Goal: Task Accomplishment & Management: Manage account settings

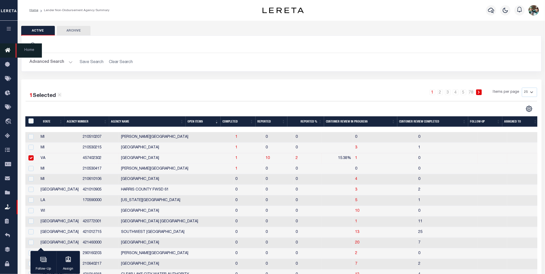
click at [9, 53] on icon at bounding box center [9, 50] width 8 height 6
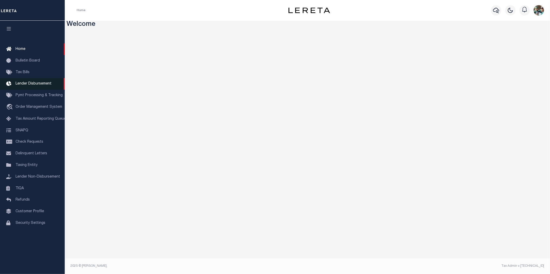
click at [22, 86] on span "Lender Disbursement" at bounding box center [34, 84] width 36 height 4
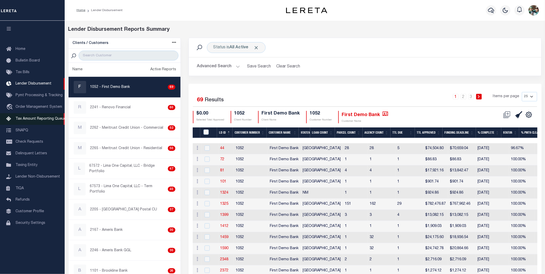
click at [32, 120] on span "Tax Amount Reporting Queue" at bounding box center [41, 119] width 50 height 4
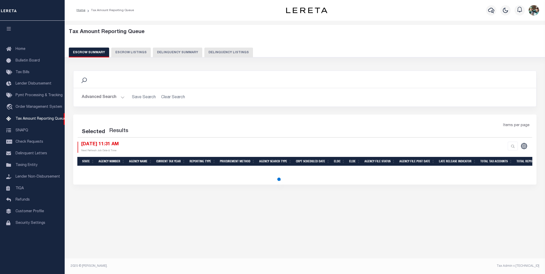
select select "PA"
select select "100"
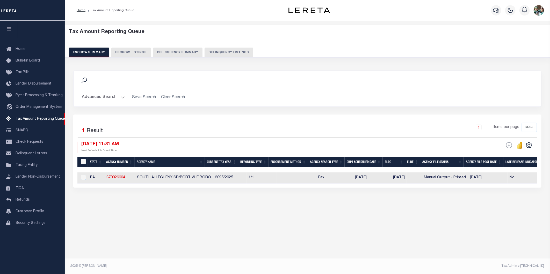
click at [98, 99] on button "Advanced Search" at bounding box center [103, 97] width 43 height 10
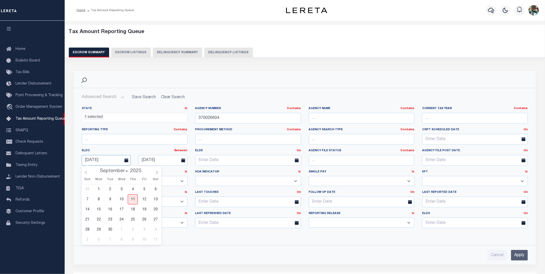
click at [115, 160] on input "08-29-2025" at bounding box center [106, 160] width 49 height 11
drag, startPoint x: 252, startPoint y: 121, endPoint x: 183, endPoint y: 118, distance: 68.6
click at [183, 118] on div "State In In AK AL AR AZ CA CO CT DC DE FL GA GU HI IA ID IL IN KS KY LA MA MD M…" at bounding box center [305, 170] width 454 height 126
type input "370480626"
click at [523, 254] on input "Apply" at bounding box center [519, 255] width 17 height 11
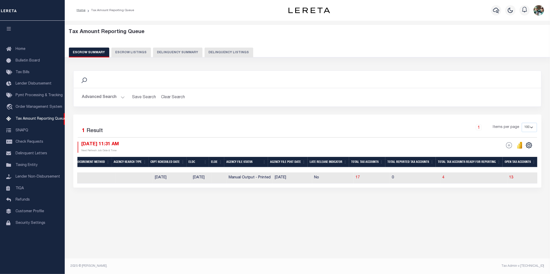
scroll to position [0, 192]
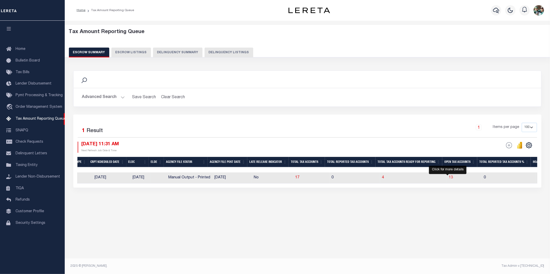
click at [449, 178] on span "13" at bounding box center [451, 178] width 4 height 4
select select "100"
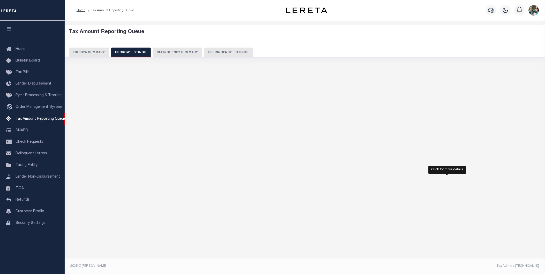
select select "100"
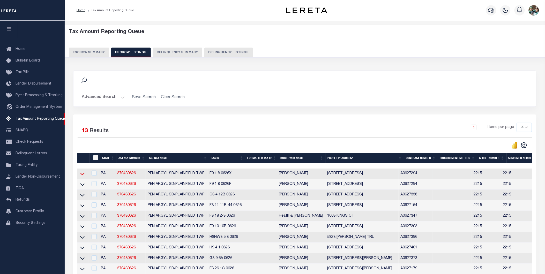
click at [82, 176] on icon at bounding box center [82, 173] width 4 height 5
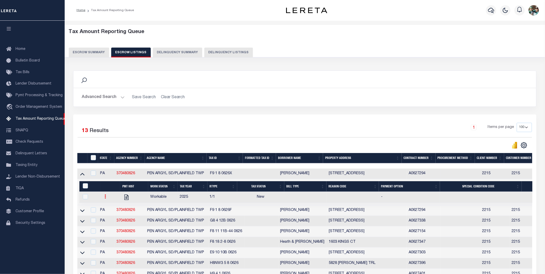
click at [106, 197] on icon at bounding box center [106, 197] width 2 height 4
click at [113, 217] on img "" at bounding box center [111, 213] width 5 height 5
checkbox input "true"
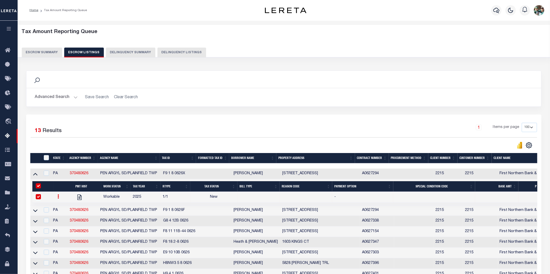
select select "NW2"
select select
type input "[DATE]"
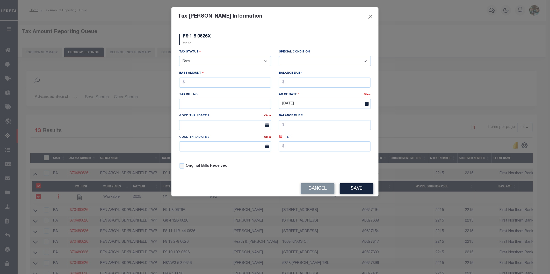
drag, startPoint x: 230, startPoint y: 60, endPoint x: 229, endPoint y: 63, distance: 3.7
click at [230, 60] on select "- Select Status - Open Due/Unpaid Paid Incomplete No Tax Due Internal Refund Pr…" at bounding box center [225, 61] width 92 height 10
select select "DUE"
click at [179, 56] on select "- Select Status - Open Due/Unpaid Paid Incomplete No Tax Due Internal Refund Pr…" at bounding box center [225, 61] width 92 height 10
select select "0"
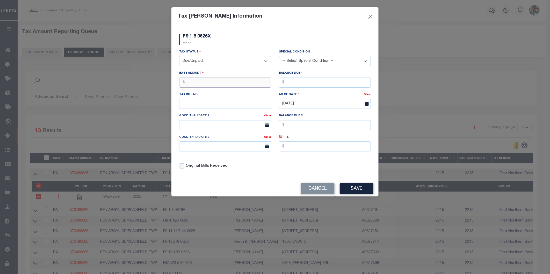
click at [212, 85] on input "text" at bounding box center [225, 83] width 92 height 10
type input "$1,175.07"
click at [209, 103] on input "text" at bounding box center [225, 104] width 92 height 10
click at [192, 104] on input "text" at bounding box center [225, 104] width 92 height 10
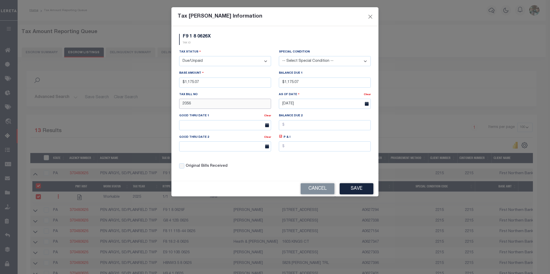
type input "2056"
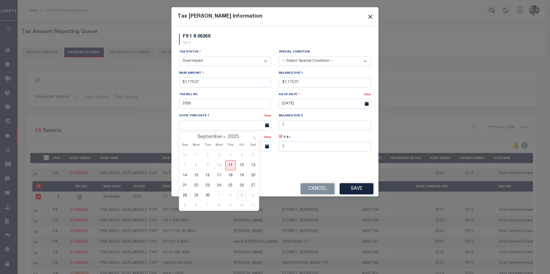
click at [241, 197] on span "3" at bounding box center [242, 196] width 10 height 10
type input "[DATE]"
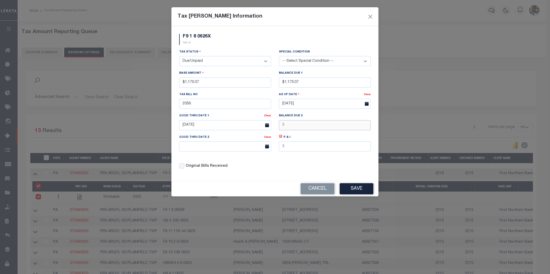
click at [297, 127] on input "text" at bounding box center [325, 125] width 92 height 10
type input "$1,199.05"
click at [213, 149] on input "text" at bounding box center [225, 147] width 92 height 10
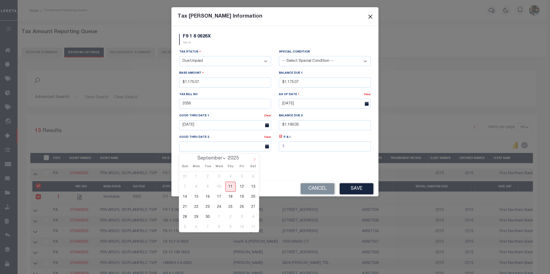
click at [255, 161] on icon at bounding box center [255, 159] width 2 height 3
select select "11"
click at [243, 179] on span "5" at bounding box center [242, 177] width 10 height 10
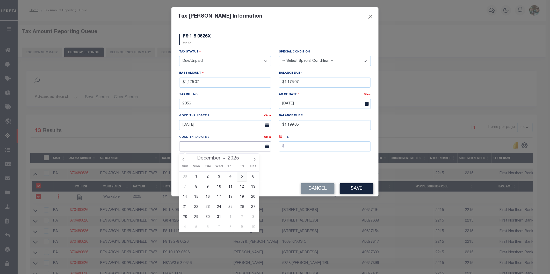
type input "12/05/2025"
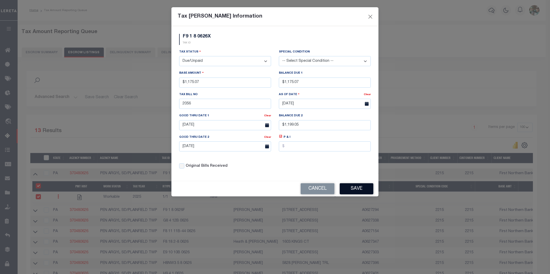
click at [353, 192] on button "Save" at bounding box center [356, 188] width 34 height 11
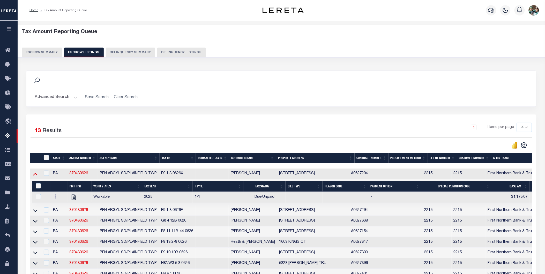
click at [34, 176] on icon at bounding box center [35, 173] width 4 height 5
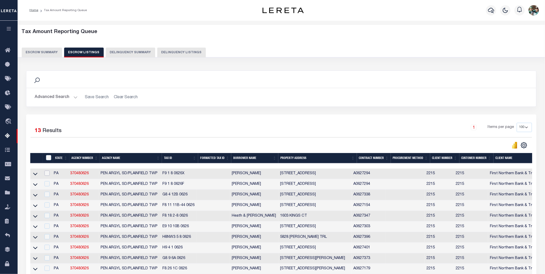
click at [49, 174] on input "checkbox" at bounding box center [47, 173] width 5 height 5
checkbox input "true"
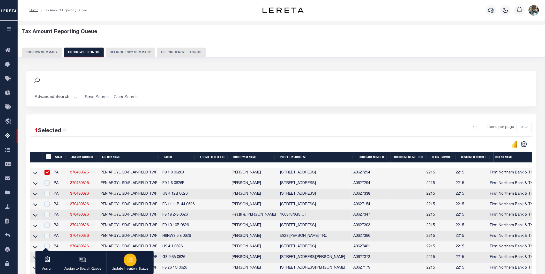
click at [131, 263] on icon "button" at bounding box center [130, 259] width 7 height 7
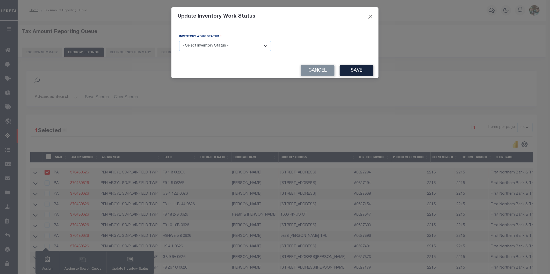
drag, startPoint x: 234, startPoint y: 46, endPoint x: 233, endPoint y: 52, distance: 6.3
click at [234, 46] on select "- Select Inventory Status - Manual - Exception Pended - Awaiting Search Late Ad…" at bounding box center [225, 46] width 92 height 10
select select "4"
click at [179, 41] on select "- Select Inventory Status - Manual - Exception Pended - Awaiting Search Late Ad…" at bounding box center [225, 46] width 92 height 10
click at [357, 73] on button "Save" at bounding box center [356, 70] width 34 height 11
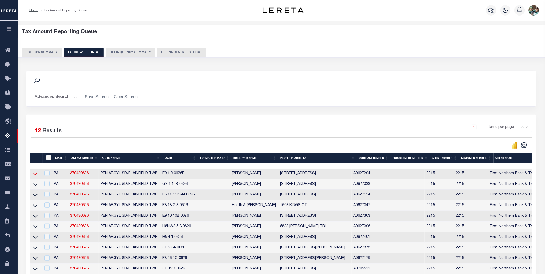
click at [34, 175] on icon at bounding box center [35, 174] width 4 height 3
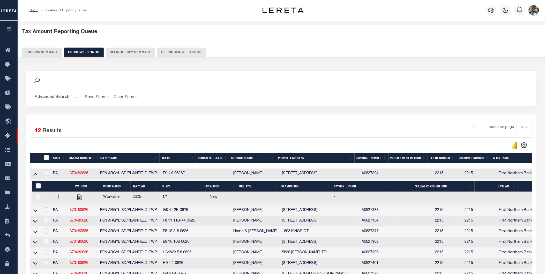
click at [58, 199] on icon at bounding box center [59, 197] width 2 height 4
click at [67, 217] on link "" at bounding box center [65, 214] width 18 height 9
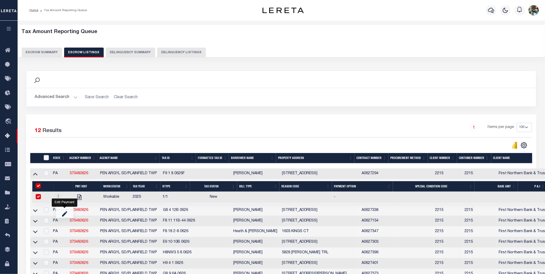
checkbox input "true"
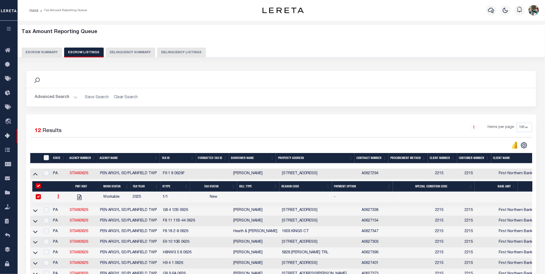
select select
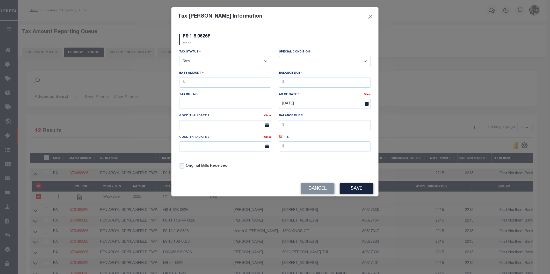
click at [227, 59] on select "- Select Status - Open Due/Unpaid Paid Incomplete No Tax Due Internal Refund Pr…" at bounding box center [225, 61] width 92 height 10
select select "DUE"
click at [179, 56] on select "- Select Status - Open Due/Unpaid Paid Incomplete No Tax Due Internal Refund Pr…" at bounding box center [225, 61] width 92 height 10
select select "0"
click at [231, 87] on input "text" at bounding box center [225, 83] width 92 height 10
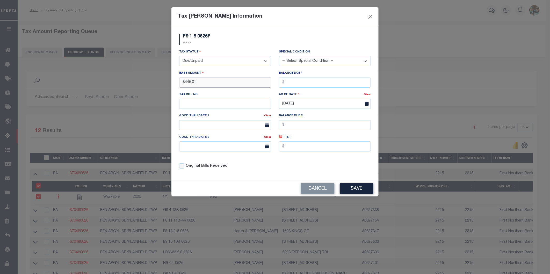
type input "$445.01"
type input "$454.09"
type input "2055"
click at [211, 124] on input "text" at bounding box center [225, 125] width 92 height 10
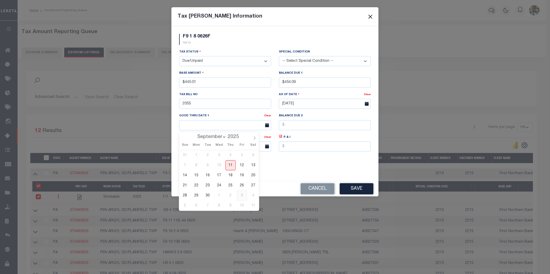
click at [238, 196] on span "3" at bounding box center [242, 196] width 10 height 10
type input "[DATE]"
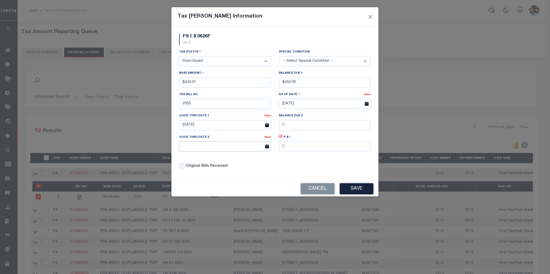
click at [205, 148] on input "text" at bounding box center [225, 147] width 92 height 10
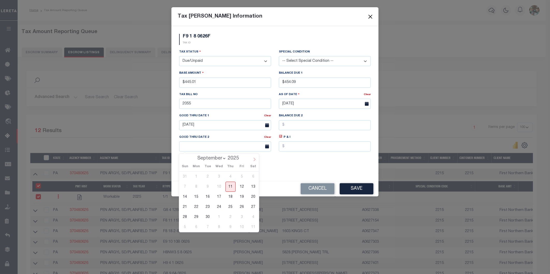
click at [254, 159] on icon at bounding box center [255, 160] width 4 height 4
click at [254, 160] on icon at bounding box center [255, 160] width 4 height 4
select select "10"
click at [240, 228] on span "5" at bounding box center [242, 227] width 10 height 10
type input "12/05/2025"
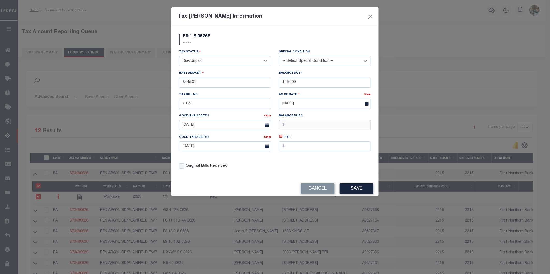
click at [303, 125] on input "text" at bounding box center [325, 125] width 92 height 10
drag, startPoint x: 299, startPoint y: 82, endPoint x: 272, endPoint y: 79, distance: 27.1
click at [272, 79] on div "Tax Status - Select Status - Open Due/Unpaid Paid Incomplete No Tax Due Interna…" at bounding box center [274, 111] width 199 height 124
type input "$445.01"
click at [292, 128] on input "text" at bounding box center [325, 125] width 92 height 10
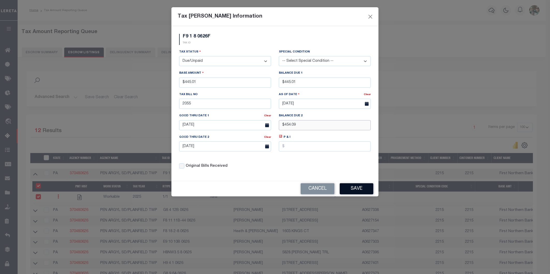
type input "$454.09"
click at [353, 189] on button "Save" at bounding box center [356, 188] width 34 height 11
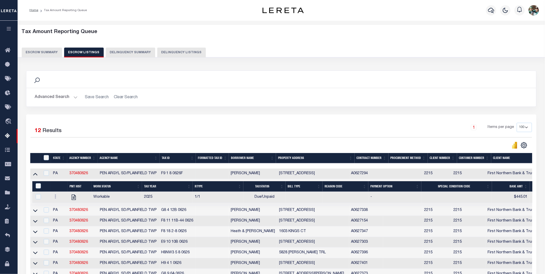
click at [35, 177] on icon at bounding box center [35, 173] width 4 height 5
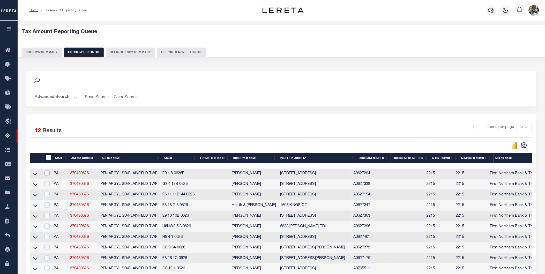
click at [48, 175] on input "checkbox" at bounding box center [47, 173] width 5 height 5
checkbox input "true"
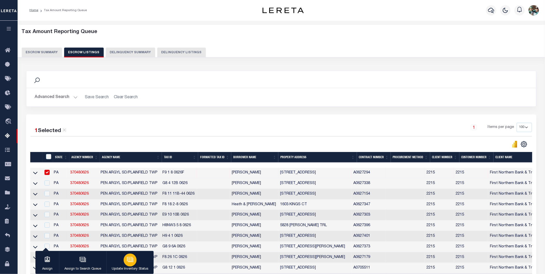
click at [131, 268] on p "Update Inventory Status" at bounding box center [130, 269] width 37 height 5
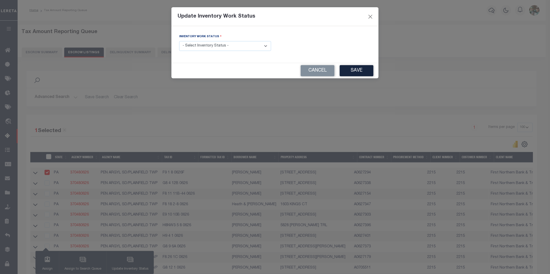
click at [220, 48] on select "- Select Inventory Status - Manual - Exception Pended - Awaiting Search Late Ad…" at bounding box center [225, 46] width 92 height 10
select select "4"
click at [179, 41] on select "- Select Inventory Status - Manual - Exception Pended - Awaiting Search Late Ad…" at bounding box center [225, 46] width 92 height 10
click at [350, 69] on button "Save" at bounding box center [356, 70] width 34 height 11
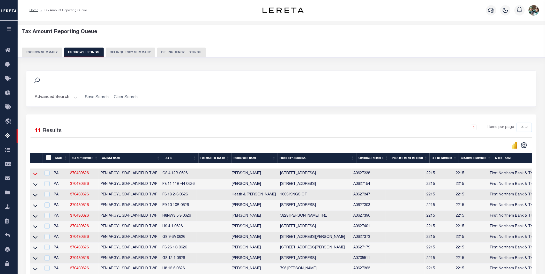
click at [35, 175] on icon at bounding box center [35, 173] width 4 height 5
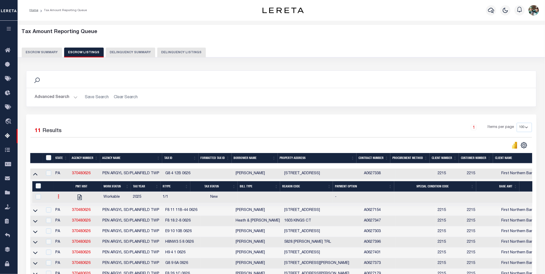
click at [59, 198] on icon at bounding box center [59, 197] width 2 height 4
click at [67, 217] on img "" at bounding box center [64, 213] width 5 height 5
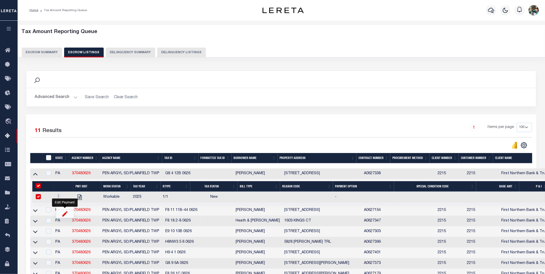
checkbox input "true"
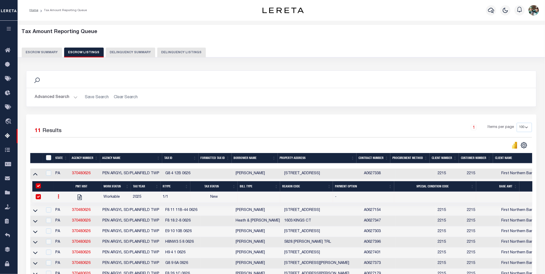
select select
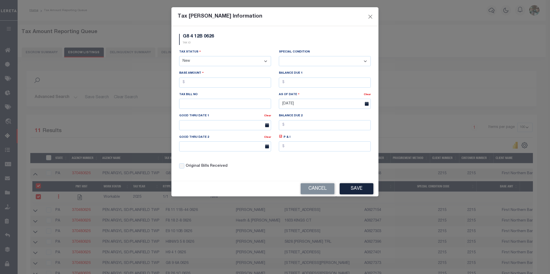
drag, startPoint x: 195, startPoint y: 61, endPoint x: 193, endPoint y: 64, distance: 3.2
click at [195, 61] on select "- Select Status - Open Due/Unpaid Paid Incomplete No Tax Due Internal Refund Pr…" at bounding box center [225, 61] width 92 height 10
select select "DUE"
click at [179, 56] on select "- Select Status - Open Due/Unpaid Paid Incomplete No Tax Due Internal Refund Pr…" at bounding box center [225, 61] width 92 height 10
select select "0"
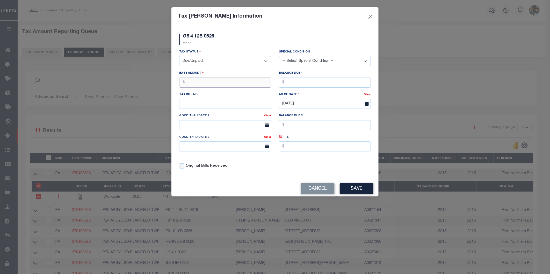
click at [201, 82] on input "text" at bounding box center [225, 83] width 92 height 10
type input "$3,164.77"
type input "2560"
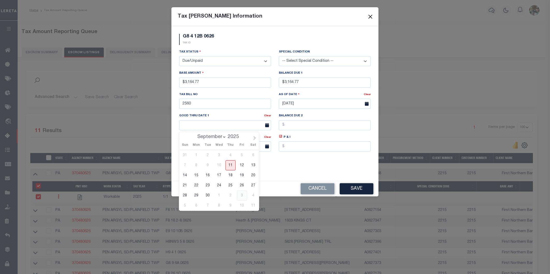
click at [239, 196] on span "3" at bounding box center [242, 196] width 10 height 10
type input "[DATE]"
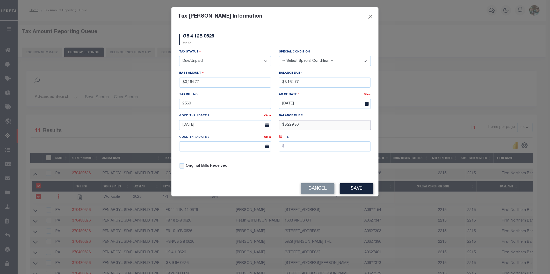
type input "$3,229.36"
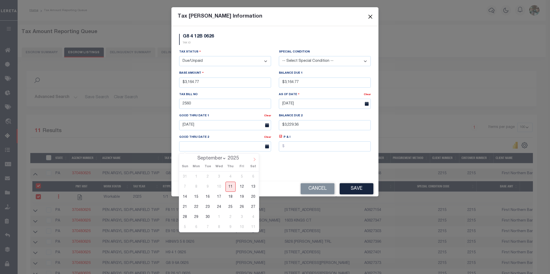
click at [254, 160] on icon at bounding box center [255, 160] width 4 height 4
select select "10"
click at [242, 228] on span "5" at bounding box center [242, 227] width 10 height 10
type input "12/05/2025"
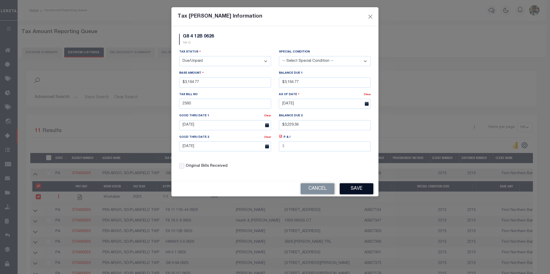
click at [351, 191] on button "Save" at bounding box center [356, 188] width 34 height 11
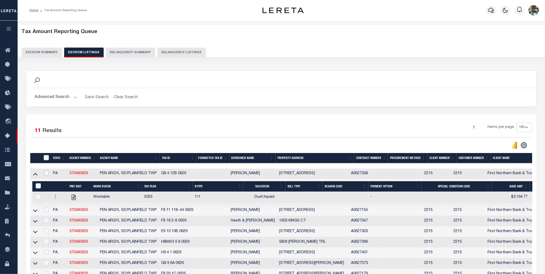
click at [46, 174] on input "checkbox" at bounding box center [46, 173] width 5 height 5
checkbox input "true"
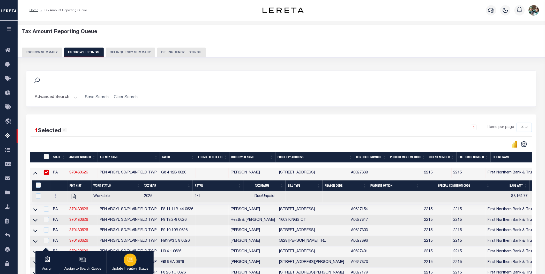
click at [131, 261] on icon "button" at bounding box center [129, 259] width 5 height 4
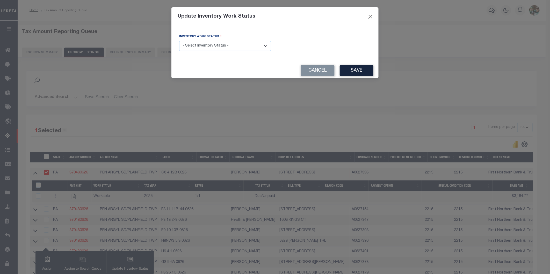
click at [236, 44] on select "- Select Inventory Status - Manual - Exception Pended - Awaiting Search Late Ad…" at bounding box center [225, 46] width 92 height 10
click at [179, 41] on select "- Select Inventory Status - Manual - Exception Pended - Awaiting Search Late Ad…" at bounding box center [225, 46] width 92 height 10
click at [232, 47] on select "- Select Inventory Status - Manual - Exception Pended - Awaiting Search Late Ad…" at bounding box center [225, 46] width 92 height 10
select select "4"
click at [179, 41] on select "- Select Inventory Status - Manual - Exception Pended - Awaiting Search Late Ad…" at bounding box center [225, 46] width 92 height 10
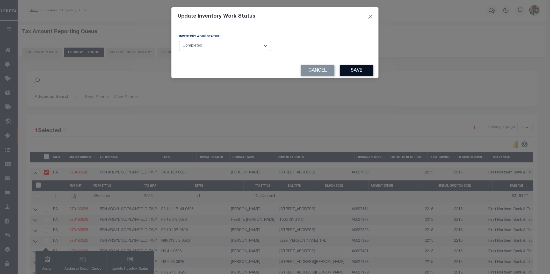
click at [340, 70] on button "Save" at bounding box center [356, 70] width 34 height 11
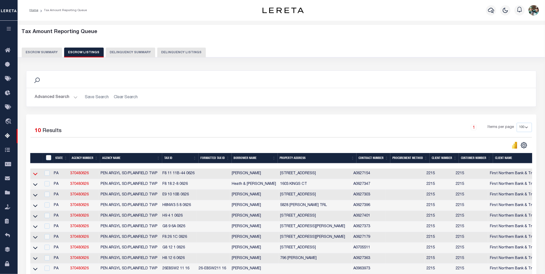
click at [35, 175] on icon at bounding box center [35, 173] width 4 height 5
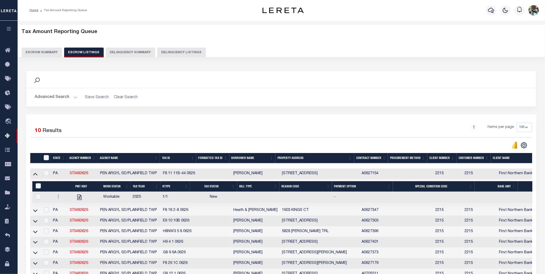
click at [58, 201] on div at bounding box center [64, 197] width 16 height 6
checkbox input "true"
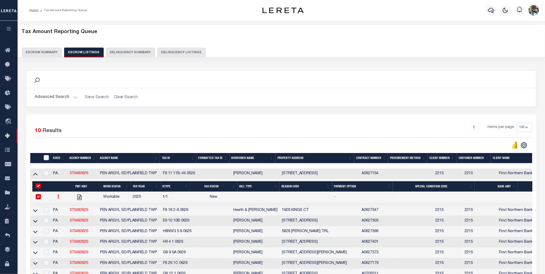
click at [58, 198] on icon at bounding box center [59, 197] width 2 height 4
click at [63, 216] on img "" at bounding box center [64, 213] width 5 height 5
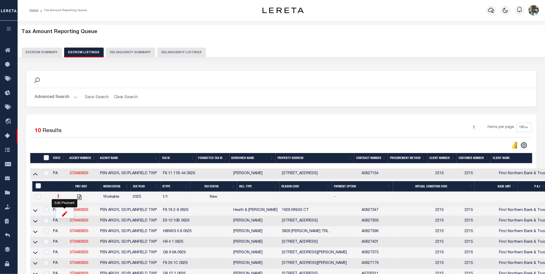
checkbox input "false"
select select
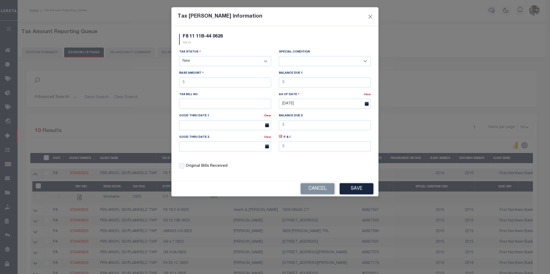
click at [204, 61] on select "- Select Status - Open Due/Unpaid Paid Incomplete No Tax Due Internal Refund Pr…" at bounding box center [225, 61] width 92 height 10
select select "DUE"
click at [179, 56] on select "- Select Status - Open Due/Unpaid Paid Incomplete No Tax Due Internal Refund Pr…" at bounding box center [225, 61] width 92 height 10
select select "0"
click at [204, 85] on input "text" at bounding box center [225, 83] width 92 height 10
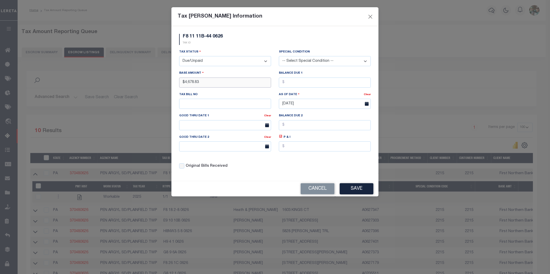
type input "$4,678.83"
click at [306, 82] on input "text" at bounding box center [325, 83] width 92 height 10
type input "$"
type input "$4,678.83"
type input "548"
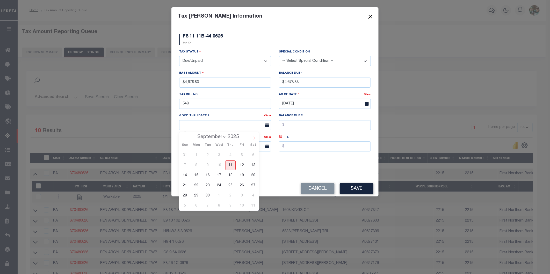
click at [255, 138] on icon at bounding box center [255, 138] width 4 height 4
select select "9"
click at [198, 206] on span "3" at bounding box center [196, 206] width 10 height 10
type input "11/03/2025"
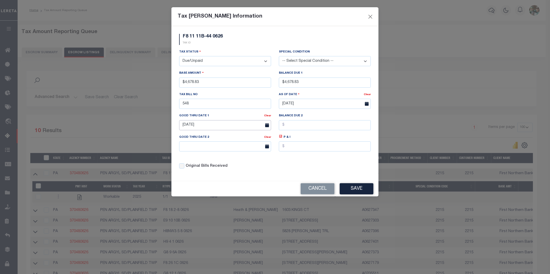
click at [260, 124] on input "11/03/2025" at bounding box center [225, 125] width 92 height 10
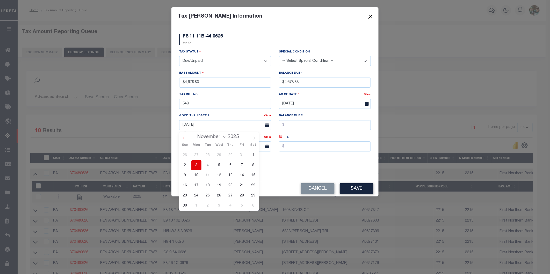
click at [182, 140] on icon at bounding box center [184, 138] width 4 height 4
select select "9"
click at [242, 153] on span "3" at bounding box center [242, 155] width 10 height 10
type input "[DATE]"
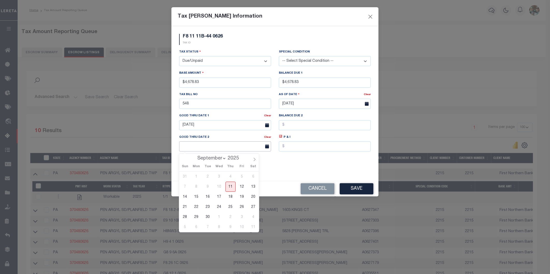
click at [227, 146] on input "text" at bounding box center [225, 147] width 92 height 10
click at [254, 160] on icon at bounding box center [255, 160] width 4 height 4
select select "10"
click at [240, 230] on span "5" at bounding box center [242, 227] width 10 height 10
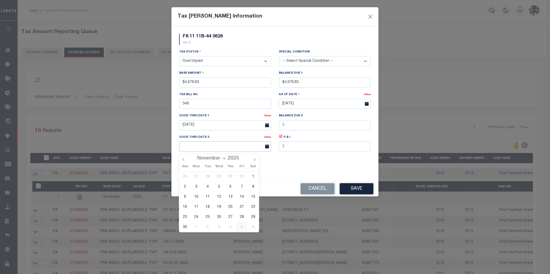
type input "12/05/2025"
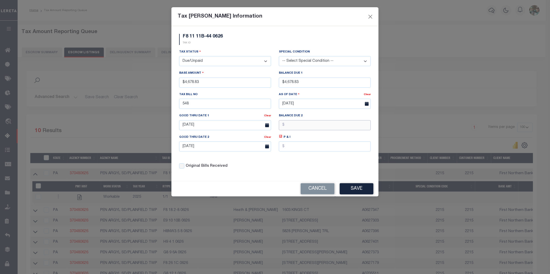
click at [299, 130] on input "text" at bounding box center [325, 125] width 92 height 10
type input "$4,774.32"
click at [355, 189] on button "Save" at bounding box center [356, 188] width 34 height 11
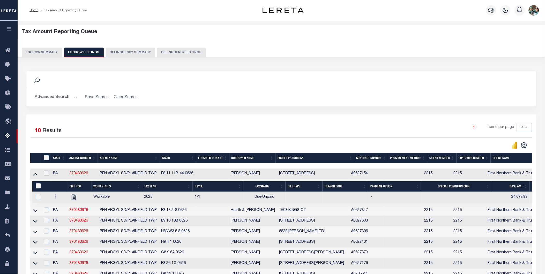
click at [46, 175] on input "checkbox" at bounding box center [46, 173] width 5 height 5
checkbox input "true"
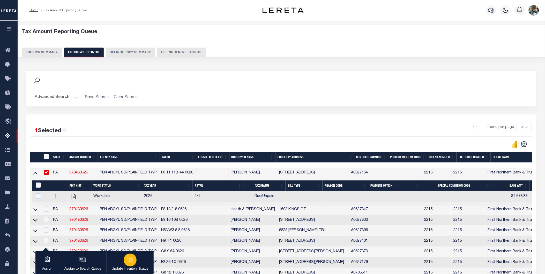
click at [126, 264] on div "button" at bounding box center [130, 260] width 13 height 13
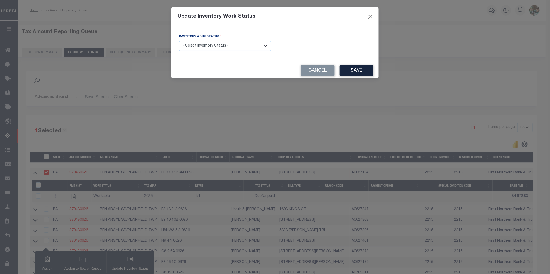
drag, startPoint x: 235, startPoint y: 45, endPoint x: 233, endPoint y: 52, distance: 7.9
click at [235, 45] on select "- Select Inventory Status - Manual - Exception Pended - Awaiting Search Late Ad…" at bounding box center [225, 46] width 92 height 10
select select "4"
click at [179, 41] on select "- Select Inventory Status - Manual - Exception Pended - Awaiting Search Late Ad…" at bounding box center [225, 46] width 92 height 10
click at [360, 72] on button "Save" at bounding box center [356, 70] width 34 height 11
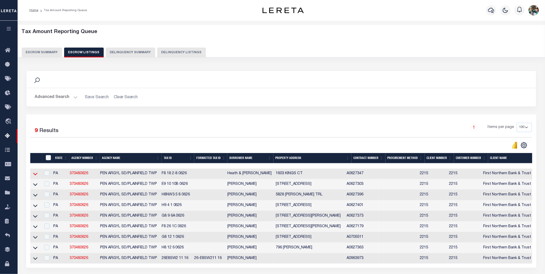
click at [36, 175] on icon at bounding box center [35, 173] width 4 height 5
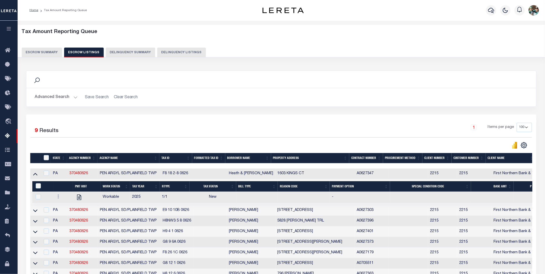
click at [58, 201] on div at bounding box center [63, 197] width 15 height 6
checkbox input "true"
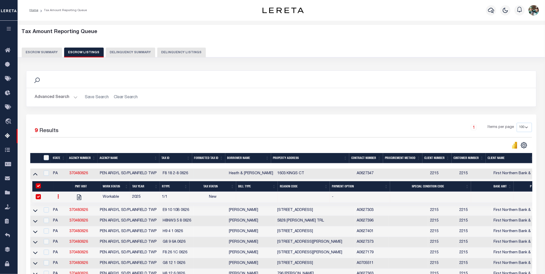
click at [58, 199] on icon at bounding box center [59, 197] width 2 height 4
click at [64, 215] on img "" at bounding box center [64, 213] width 5 height 5
checkbox input "false"
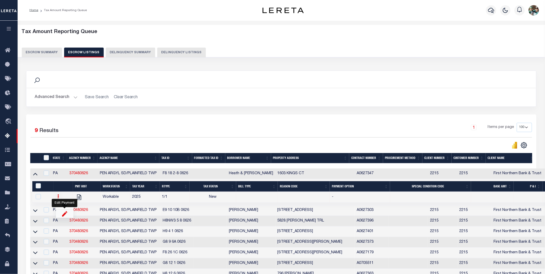
select select
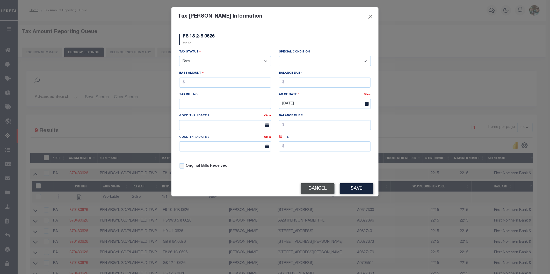
click at [324, 189] on button "Cancel" at bounding box center [317, 188] width 34 height 11
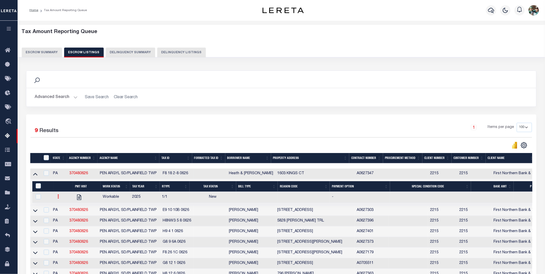
click at [59, 198] on link at bounding box center [59, 197] width 6 height 4
click at [65, 217] on img "" at bounding box center [64, 213] width 5 height 5
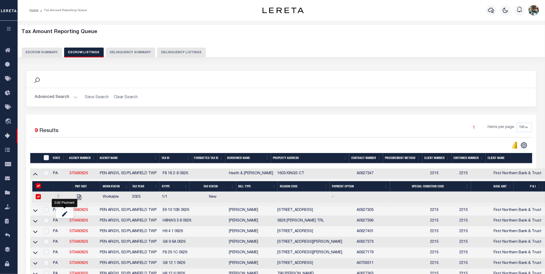
checkbox input "true"
select select
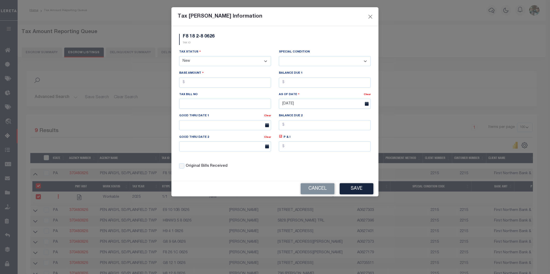
click at [205, 64] on select "- Select Status - Open Due/Unpaid Paid Incomplete No Tax Due Internal Refund Pr…" at bounding box center [225, 61] width 92 height 10
select select "DUE"
click at [179, 56] on select "- Select Status - Open Due/Unpaid Paid Incomplete No Tax Due Internal Refund Pr…" at bounding box center [225, 61] width 92 height 10
select select "0"
click at [228, 84] on input "text" at bounding box center [225, 83] width 92 height 10
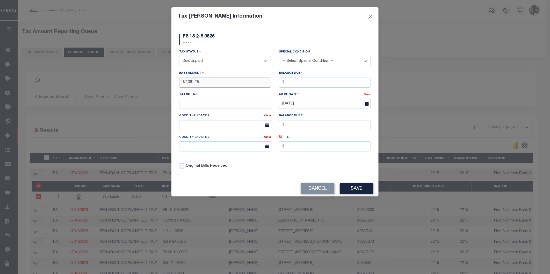
type input "$7,061.25"
type input "1494"
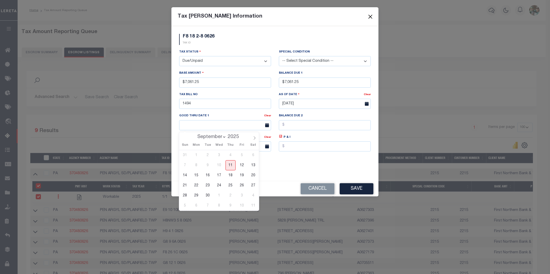
click at [243, 198] on span "3" at bounding box center [242, 196] width 10 height 10
type input "[DATE]"
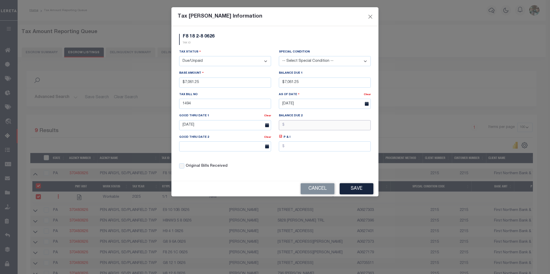
click at [291, 128] on input "text" at bounding box center [325, 125] width 92 height 10
type input "$7,205.36"
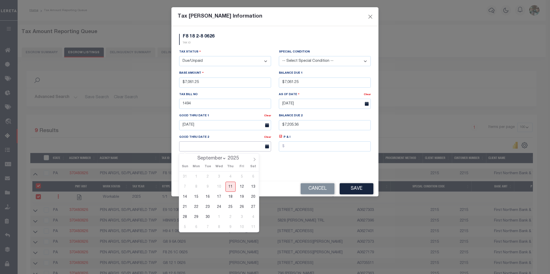
click at [239, 148] on input "text" at bounding box center [225, 147] width 92 height 10
click at [254, 160] on icon at bounding box center [255, 160] width 4 height 4
select select "10"
click at [242, 226] on span "5" at bounding box center [242, 227] width 10 height 10
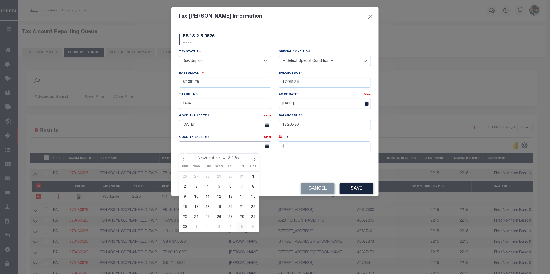
type input "12/05/2025"
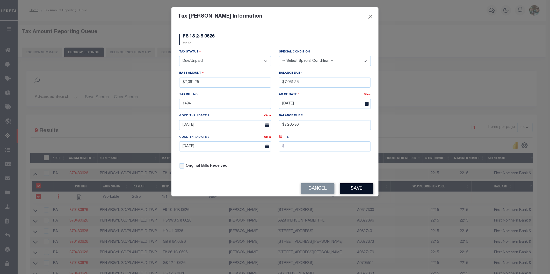
click at [360, 192] on button "Save" at bounding box center [356, 188] width 34 height 11
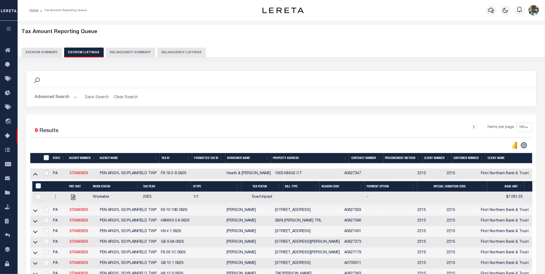
click at [46, 175] on input "checkbox" at bounding box center [46, 173] width 5 height 5
checkbox input "true"
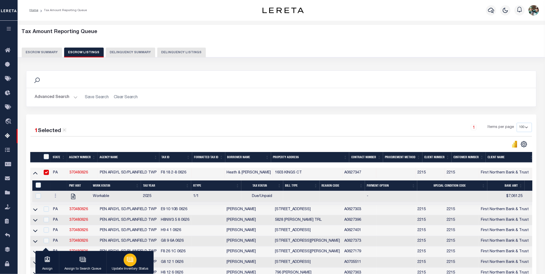
click at [136, 262] on div "button" at bounding box center [130, 260] width 13 height 13
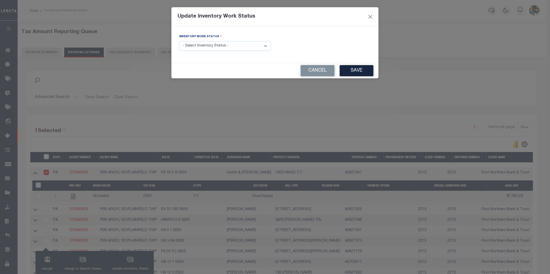
click at [193, 47] on select "- Select Inventory Status - Manual - Exception Pended - Awaiting Search Late Ad…" at bounding box center [225, 46] width 92 height 10
select select "4"
click at [179, 41] on select "- Select Inventory Status - Manual - Exception Pended - Awaiting Search Late Ad…" at bounding box center [225, 46] width 92 height 10
click at [347, 70] on button "Save" at bounding box center [356, 70] width 34 height 11
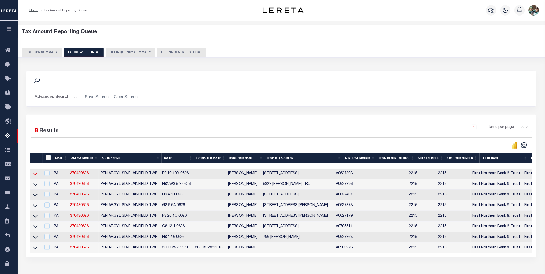
click at [36, 175] on icon at bounding box center [35, 173] width 4 height 5
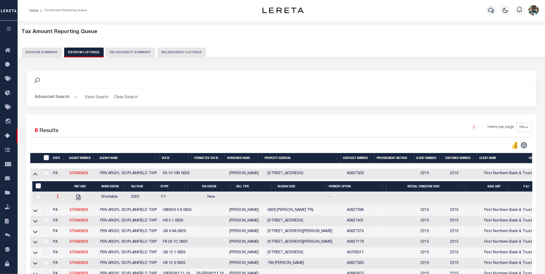
click at [56, 198] on link at bounding box center [58, 197] width 6 height 4
click at [66, 216] on link "" at bounding box center [64, 214] width 18 height 9
checkbox input "true"
select select
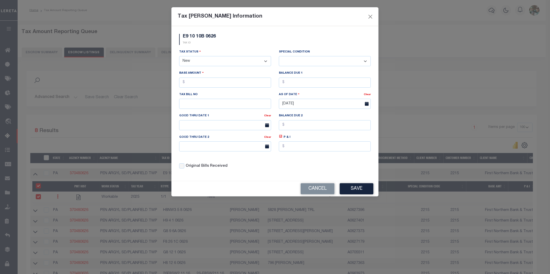
click at [202, 59] on select "- Select Status - Open Due/Unpaid Paid Incomplete No Tax Due Internal Refund Pr…" at bounding box center [225, 61] width 92 height 10
select select "DUE"
click at [179, 56] on select "- Select Status - Open Due/Unpaid Paid Incomplete No Tax Due Internal Refund Pr…" at bounding box center [225, 61] width 92 height 10
select select "0"
click at [196, 84] on input "text" at bounding box center [225, 83] width 92 height 10
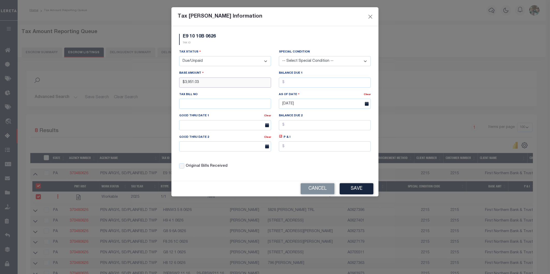
type input "$3,951.03"
type input "1607"
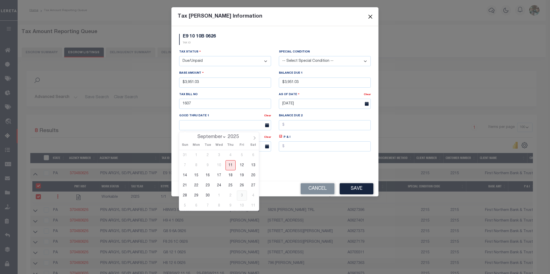
click at [243, 196] on span "3" at bounding box center [242, 196] width 10 height 10
type input "[DATE]"
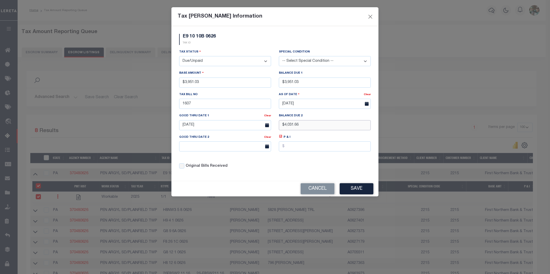
type input "$4,031.66"
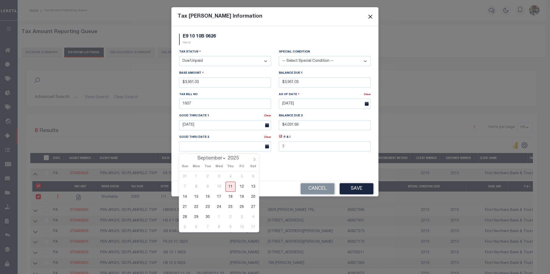
click at [256, 161] on icon at bounding box center [255, 160] width 4 height 4
click at [253, 159] on icon at bounding box center [255, 160] width 4 height 4
select select "10"
click at [240, 225] on span "5" at bounding box center [242, 227] width 10 height 10
type input "12/05/2025"
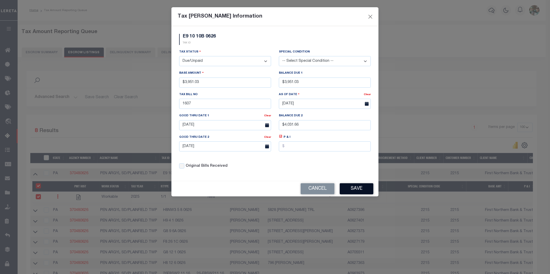
click at [348, 190] on button "Save" at bounding box center [356, 188] width 34 height 11
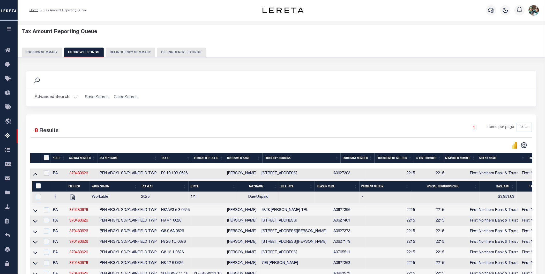
click at [46, 172] on input "checkbox" at bounding box center [46, 173] width 5 height 5
checkbox input "true"
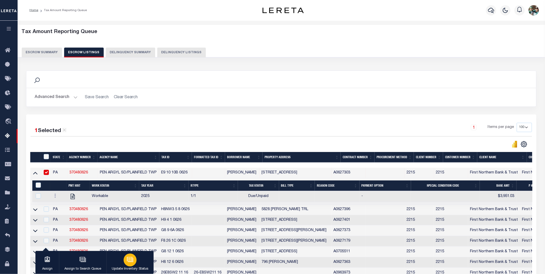
click at [135, 265] on button "Update Inventory Status" at bounding box center [129, 262] width 47 height 23
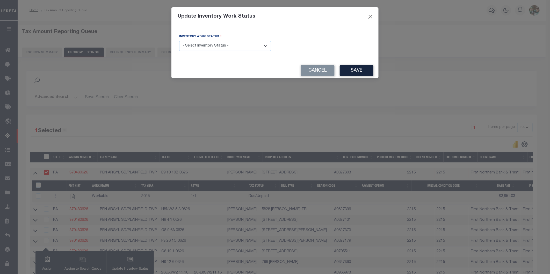
click at [222, 41] on div "Inventory Work Status - Select Inventory Status - Manual - Exception Pended - A…" at bounding box center [225, 42] width 92 height 17
click at [224, 45] on select "- Select Inventory Status - Manual - Exception Pended - Awaiting Search Late Ad…" at bounding box center [225, 46] width 92 height 10
select select "4"
click at [179, 41] on select "- Select Inventory Status - Manual - Exception Pended - Awaiting Search Late Ad…" at bounding box center [225, 46] width 92 height 10
click at [350, 70] on button "Save" at bounding box center [356, 70] width 34 height 11
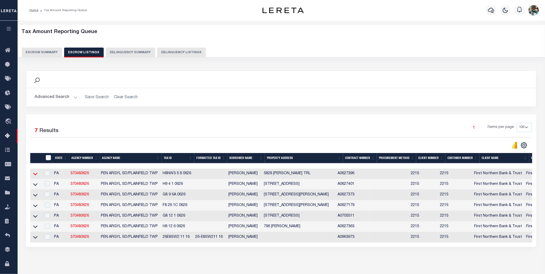
click at [37, 174] on icon at bounding box center [35, 173] width 4 height 5
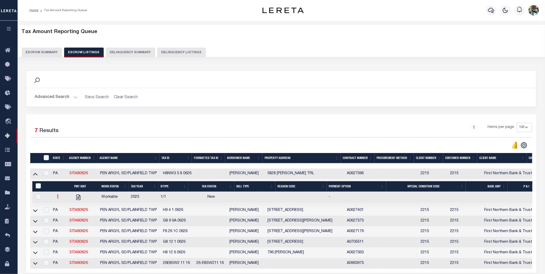
click at [58, 198] on icon at bounding box center [58, 197] width 2 height 4
click at [68, 216] on link "" at bounding box center [64, 214] width 18 height 9
checkbox input "true"
select select
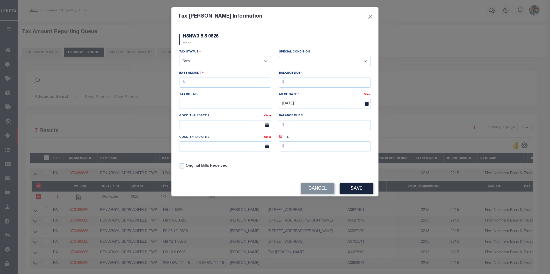
click at [226, 59] on select "- Select Status - Open Due/Unpaid Paid Incomplete No Tax Due Internal Refund Pr…" at bounding box center [225, 61] width 92 height 10
select select "OP2"
click at [179, 56] on select "- Select Status - Open Due/Unpaid Paid Incomplete No Tax Due Internal Refund Pr…" at bounding box center [225, 61] width 92 height 10
select select "0"
click at [200, 62] on select "- Select Status - Open Due/Unpaid Paid Incomplete No Tax Due Internal Refund Pr…" at bounding box center [225, 61] width 92 height 10
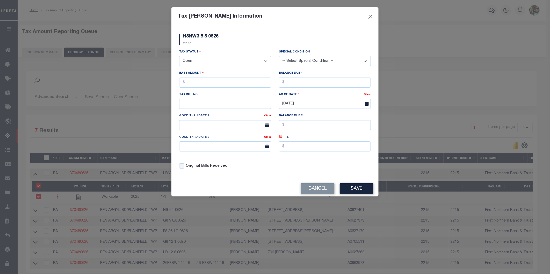
select select "DUE"
click at [179, 56] on select "- Select Status - Open Due/Unpaid Paid Incomplete No Tax Due Internal Refund Pr…" at bounding box center [225, 61] width 92 height 10
click at [222, 84] on input "text" at bounding box center [225, 83] width 92 height 10
type input "$4,319.53"
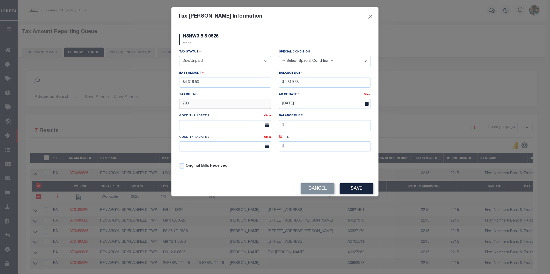
type input "793"
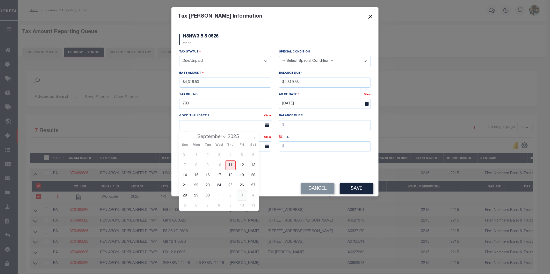
click at [240, 196] on span "3" at bounding box center [242, 196] width 10 height 10
type input "[DATE]"
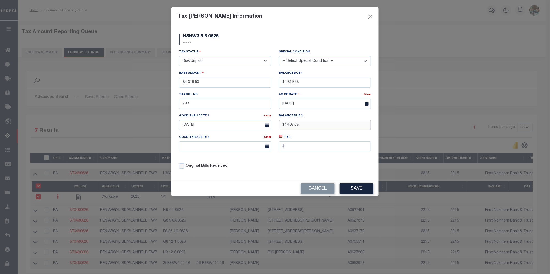
type input "$4,407.68"
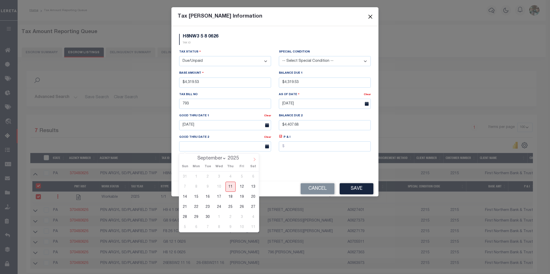
click at [253, 161] on icon at bounding box center [255, 160] width 4 height 4
select select "10"
click at [238, 226] on span "5" at bounding box center [242, 227] width 10 height 10
type input "12/05/2025"
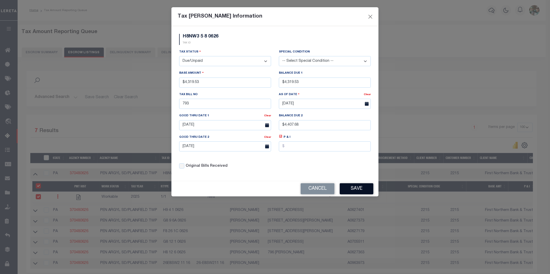
click at [352, 190] on button "Save" at bounding box center [356, 188] width 34 height 11
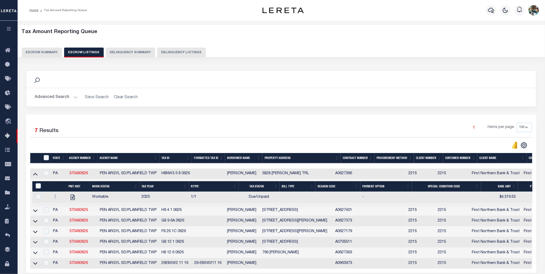
click at [43, 175] on div at bounding box center [45, 174] width 6 height 6
checkbox input "true"
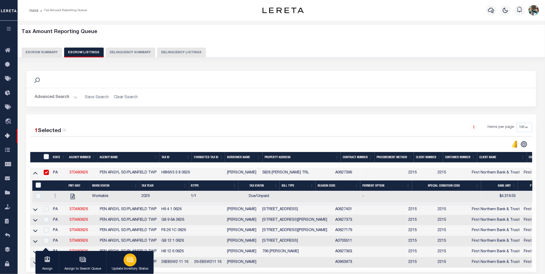
click at [145, 268] on p "Update Inventory Status" at bounding box center [130, 269] width 37 height 5
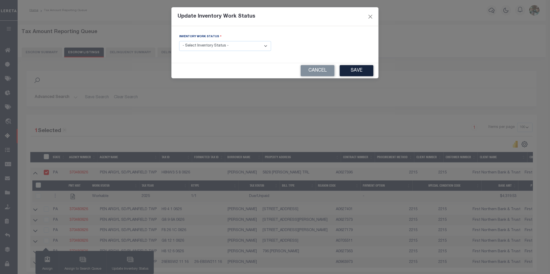
click at [200, 49] on select "- Select Inventory Status - Manual - Exception Pended - Awaiting Search Late Ad…" at bounding box center [225, 46] width 92 height 10
select select "4"
click at [179, 41] on select "- Select Inventory Status - Manual - Exception Pended - Awaiting Search Late Ad…" at bounding box center [225, 46] width 92 height 10
click at [356, 69] on button "Save" at bounding box center [356, 70] width 34 height 11
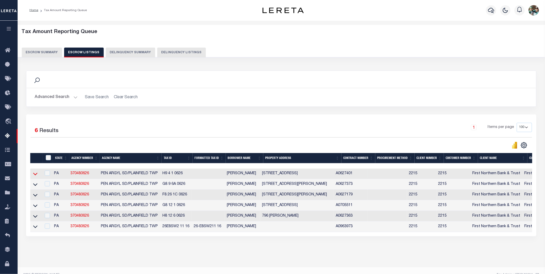
click at [33, 175] on icon at bounding box center [35, 173] width 4 height 5
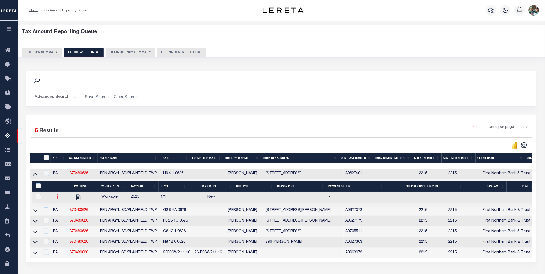
click at [56, 198] on link at bounding box center [58, 197] width 6 height 4
click at [66, 217] on link "" at bounding box center [64, 214] width 18 height 9
checkbox input "true"
select select
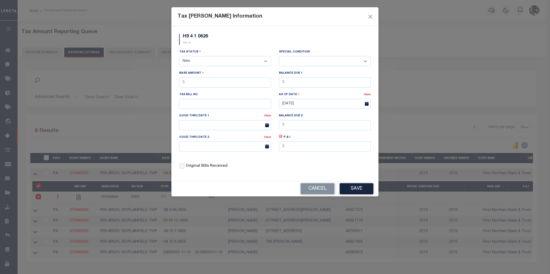
click at [206, 61] on select "- Select Status - Open Due/Unpaid Paid Incomplete No Tax Due Internal Refund Pr…" at bounding box center [225, 61] width 92 height 10
select select "DUE"
click at [179, 56] on select "- Select Status - Open Due/Unpaid Paid Incomplete No Tax Due Internal Refund Pr…" at bounding box center [225, 61] width 92 height 10
select select "0"
click at [215, 86] on input "text" at bounding box center [225, 83] width 92 height 10
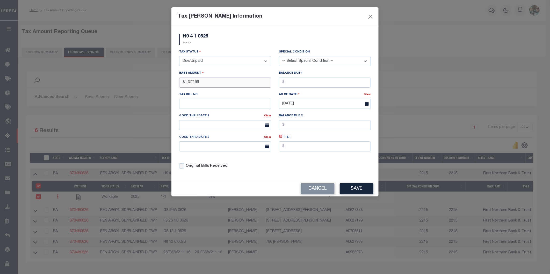
type input "$1,377.96"
type input "606"
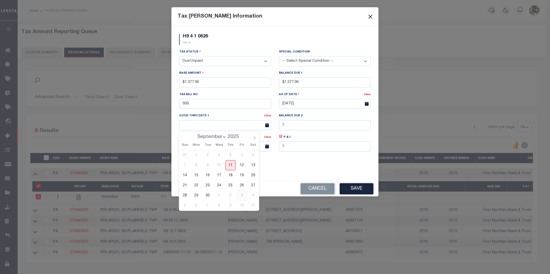
click at [242, 198] on span "3" at bounding box center [242, 196] width 10 height 10
type input "[DATE]"
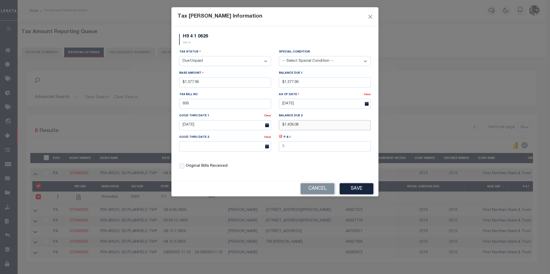
type input "$1,406.08"
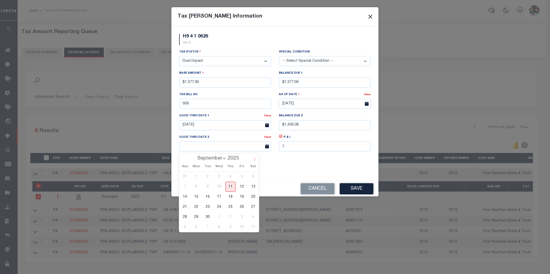
click at [254, 160] on icon at bounding box center [255, 160] width 4 height 4
select select "10"
click at [242, 228] on span "5" at bounding box center [242, 227] width 10 height 10
type input "12/05/2025"
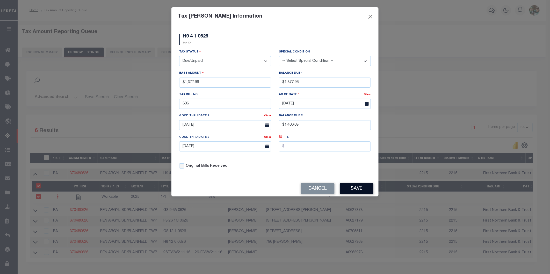
click at [354, 191] on button "Save" at bounding box center [356, 188] width 34 height 11
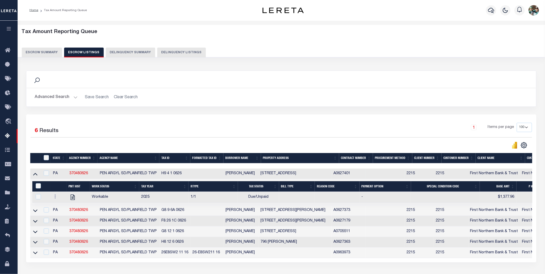
click at [42, 175] on div at bounding box center [45, 174] width 6 height 6
checkbox input "true"
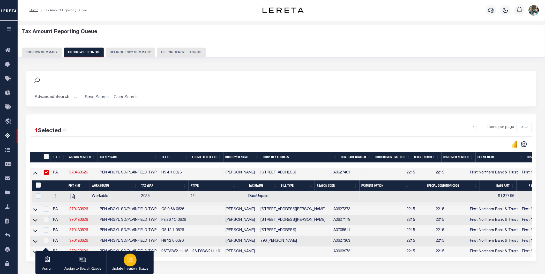
click at [133, 267] on p "Update Inventory Status" at bounding box center [130, 269] width 37 height 5
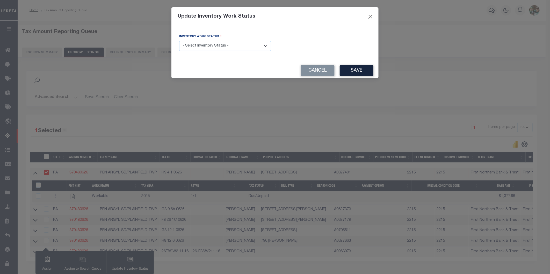
click at [205, 47] on select "- Select Inventory Status - Manual - Exception Pended - Awaiting Search Late Ad…" at bounding box center [225, 46] width 92 height 10
select select "4"
click at [179, 41] on select "- Select Inventory Status - Manual - Exception Pended - Awaiting Search Late Ad…" at bounding box center [225, 46] width 92 height 10
click at [356, 71] on button "Save" at bounding box center [356, 70] width 34 height 11
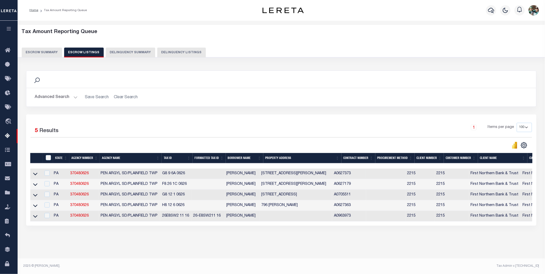
drag, startPoint x: 34, startPoint y: 174, endPoint x: 42, endPoint y: 183, distance: 11.7
click at [34, 174] on icon at bounding box center [35, 173] width 4 height 5
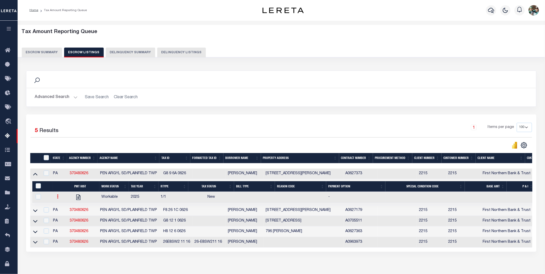
click at [58, 197] on icon at bounding box center [58, 197] width 2 height 4
click at [68, 217] on link "" at bounding box center [64, 214] width 18 height 9
checkbox input "true"
select select
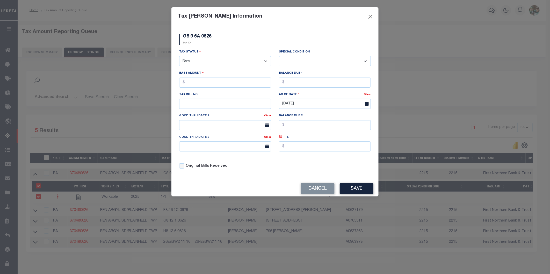
click at [197, 60] on select "- Select Status - Open Due/Unpaid Paid Incomplete No Tax Due Internal Refund Pr…" at bounding box center [225, 61] width 92 height 10
select select "DUE"
click at [179, 56] on select "- Select Status - Open Due/Unpaid Paid Incomplete No Tax Due Internal Refund Pr…" at bounding box center [225, 61] width 92 height 10
select select "0"
click at [211, 85] on input "text" at bounding box center [225, 83] width 92 height 10
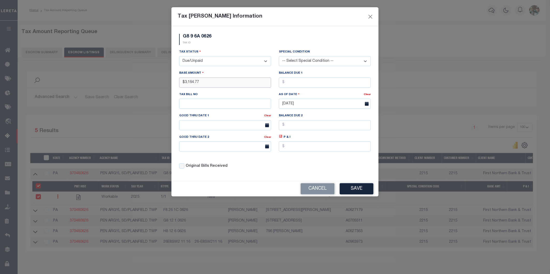
type input "$3,164.77"
type input "725"
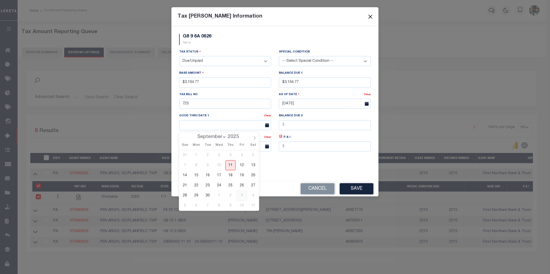
click at [242, 197] on span "3" at bounding box center [242, 196] width 10 height 10
type input "[DATE]"
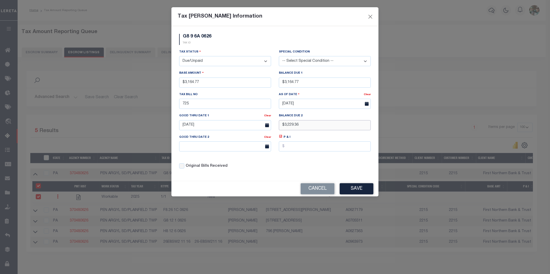
type input "$3,229.36"
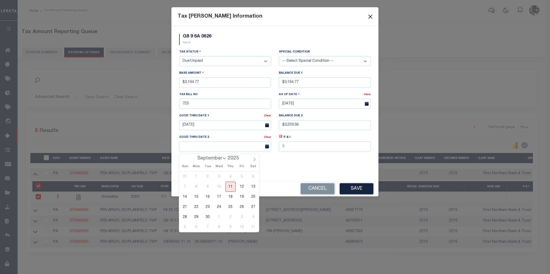
click at [255, 164] on div "Sun Mon Tue Wed Thu Fri Sat" at bounding box center [219, 166] width 80 height 9
click at [255, 161] on icon at bounding box center [255, 160] width 4 height 4
select select "10"
click at [241, 227] on span "5" at bounding box center [242, 227] width 10 height 10
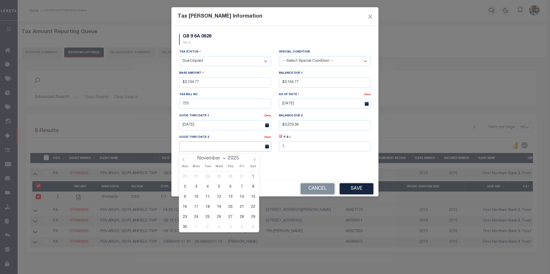
type input "12/05/2025"
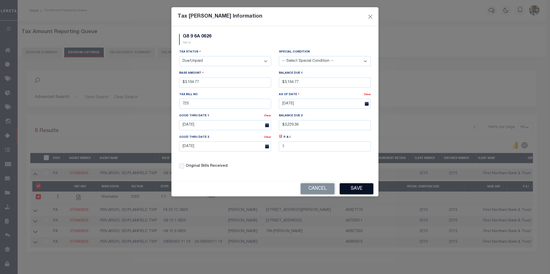
click at [360, 190] on button "Save" at bounding box center [356, 188] width 34 height 11
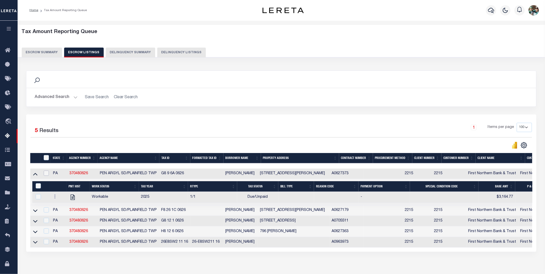
click at [47, 173] on input "checkbox" at bounding box center [46, 173] width 5 height 5
checkbox input "true"
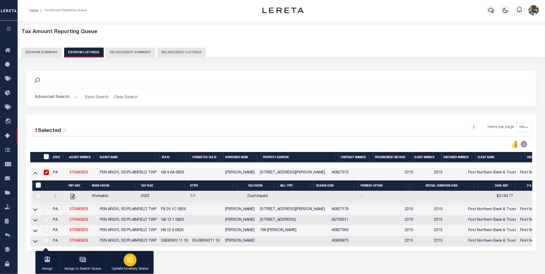
click at [135, 266] on button "Update Inventory Status" at bounding box center [129, 262] width 47 height 23
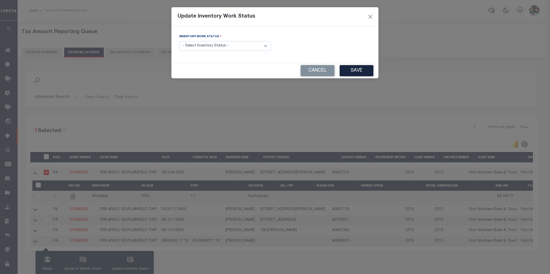
drag, startPoint x: 205, startPoint y: 46, endPoint x: 205, endPoint y: 50, distance: 4.9
click at [205, 46] on select "- Select Inventory Status - Manual - Exception Pended - Awaiting Search Late Ad…" at bounding box center [225, 46] width 92 height 10
select select "4"
click at [179, 41] on select "- Select Inventory Status - Manual - Exception Pended - Awaiting Search Late Ad…" at bounding box center [225, 46] width 92 height 10
click at [358, 72] on button "Save" at bounding box center [356, 70] width 34 height 11
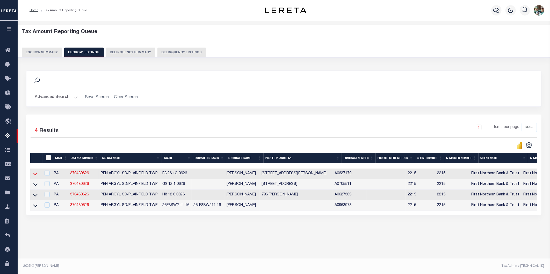
click at [35, 173] on icon at bounding box center [35, 173] width 4 height 5
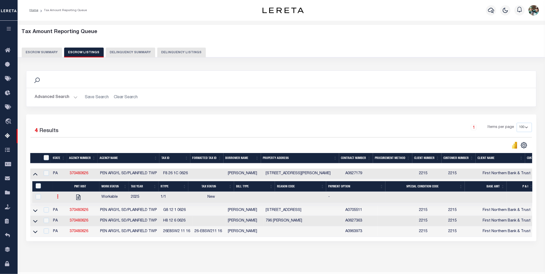
click at [57, 198] on icon at bounding box center [58, 197] width 2 height 4
click at [65, 217] on img "" at bounding box center [64, 213] width 5 height 5
checkbox input "true"
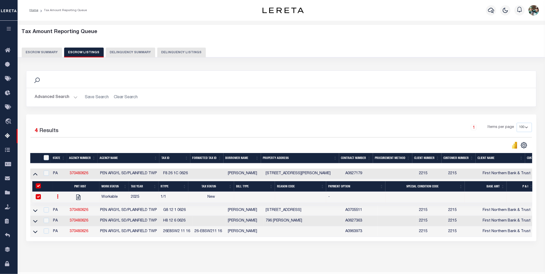
select select
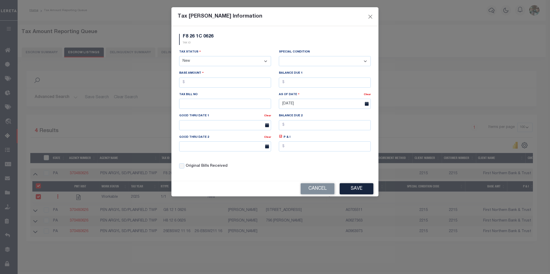
click at [203, 62] on select "- Select Status - Open Due/Unpaid Paid Incomplete No Tax Due Internal Refund Pr…" at bounding box center [225, 61] width 92 height 10
select select "DUE"
click at [179, 56] on select "- Select Status - Open Due/Unpaid Paid Incomplete No Tax Due Internal Refund Pr…" at bounding box center [225, 61] width 92 height 10
select select "0"
click at [212, 83] on input "text" at bounding box center [225, 83] width 92 height 10
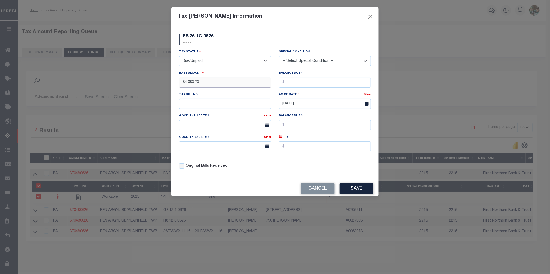
type input "$4,083.23"
type input "2920"
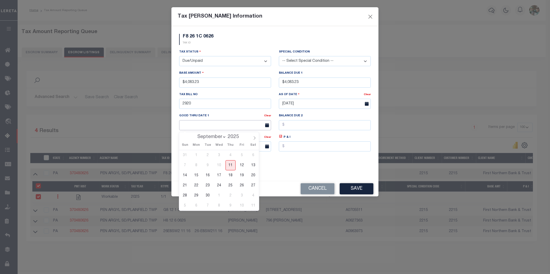
click at [225, 127] on input "text" at bounding box center [225, 125] width 92 height 10
click at [242, 197] on span "3" at bounding box center [242, 196] width 10 height 10
type input "[DATE]"
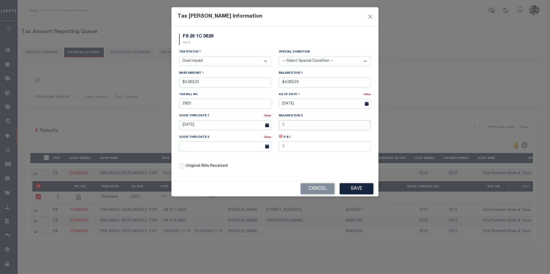
click at [296, 128] on input "text" at bounding box center [325, 125] width 92 height 10
type input "$4,166.56"
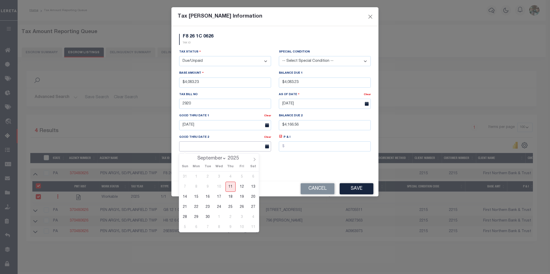
click at [197, 148] on input "text" at bounding box center [225, 147] width 92 height 10
click at [253, 160] on icon at bounding box center [255, 160] width 4 height 4
select select "10"
click at [242, 229] on span "5" at bounding box center [242, 227] width 10 height 10
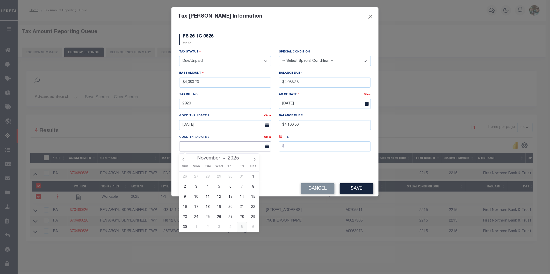
type input "12/05/2025"
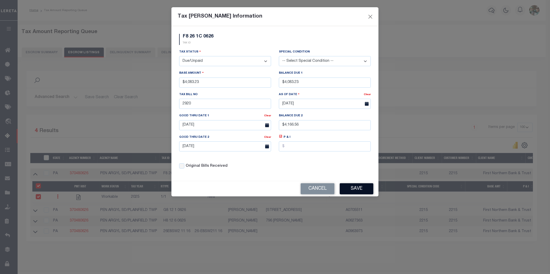
click at [357, 190] on button "Save" at bounding box center [356, 188] width 34 height 11
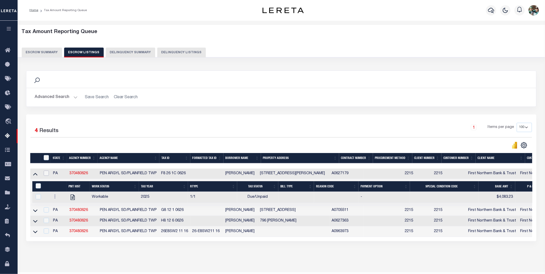
click at [46, 174] on input "checkbox" at bounding box center [46, 173] width 5 height 5
checkbox input "true"
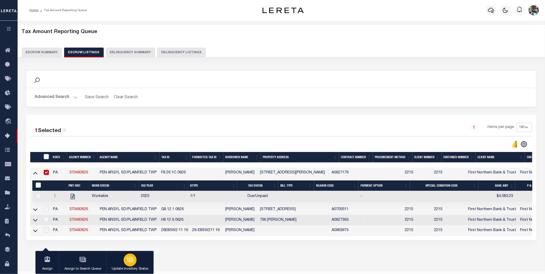
click at [137, 262] on button "Update Inventory Status" at bounding box center [129, 262] width 47 height 23
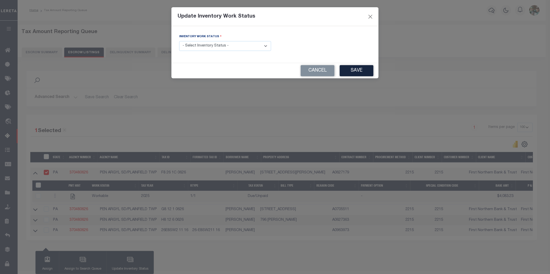
drag, startPoint x: 195, startPoint y: 45, endPoint x: 195, endPoint y: 51, distance: 6.0
click at [195, 45] on select "- Select Inventory Status - Manual - Exception Pended - Awaiting Search Late Ad…" at bounding box center [225, 46] width 92 height 10
select select "4"
click at [179, 41] on select "- Select Inventory Status - Manual - Exception Pended - Awaiting Search Late Ad…" at bounding box center [225, 46] width 92 height 10
drag, startPoint x: 354, startPoint y: 70, endPoint x: 355, endPoint y: 73, distance: 3.0
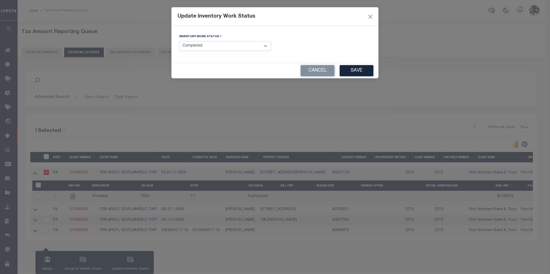
click at [354, 70] on button "Save" at bounding box center [356, 70] width 34 height 11
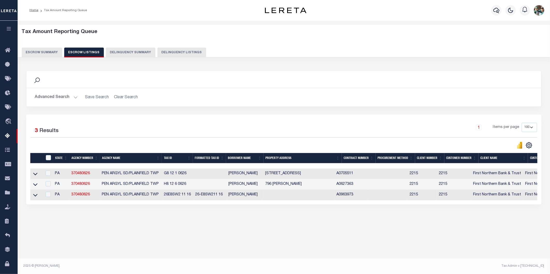
drag, startPoint x: 37, startPoint y: 174, endPoint x: 41, endPoint y: 181, distance: 7.5
click at [37, 174] on icon at bounding box center [35, 173] width 4 height 5
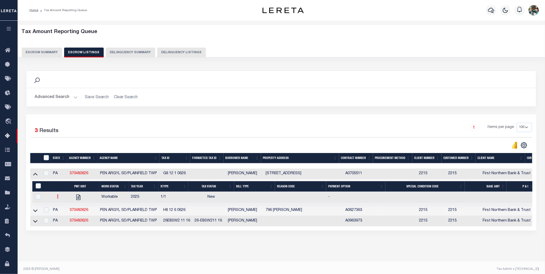
click at [59, 198] on link at bounding box center [58, 197] width 6 height 4
click at [67, 217] on link "" at bounding box center [64, 214] width 18 height 9
checkbox input "true"
select select
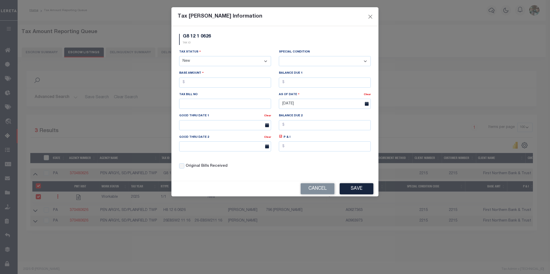
click at [239, 62] on select "- Select Status - Open Due/Unpaid Paid Incomplete No Tax Due Internal Refund Pr…" at bounding box center [225, 61] width 92 height 10
select select "DUE"
click at [179, 56] on select "- Select Status - Open Due/Unpaid Paid Incomplete No Tax Due Internal Refund Pr…" at bounding box center [225, 61] width 92 height 10
select select "0"
click at [221, 85] on input "text" at bounding box center [225, 83] width 92 height 10
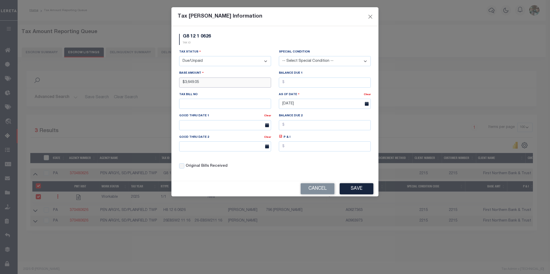
type input "$3,649.05"
type input "2463"
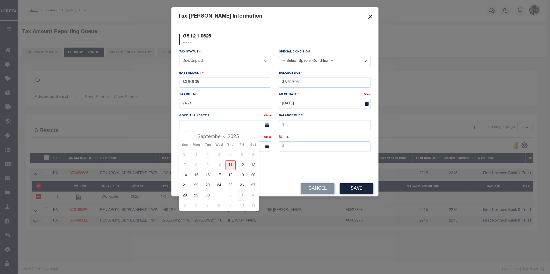
click at [241, 193] on span "3" at bounding box center [242, 196] width 10 height 10
type input "[DATE]"
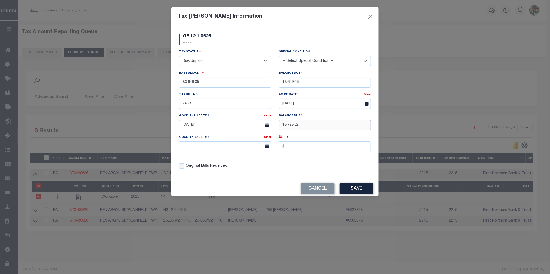
type input "$3,723.52"
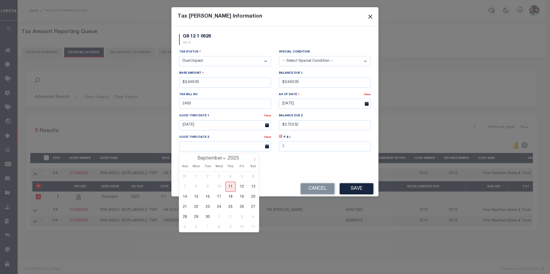
click at [254, 161] on icon at bounding box center [255, 160] width 4 height 4
select select "10"
click at [243, 226] on span "5" at bounding box center [242, 227] width 10 height 10
type input "12/05/2025"
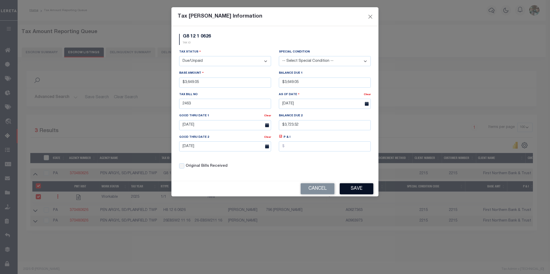
click at [353, 186] on button "Save" at bounding box center [356, 188] width 34 height 11
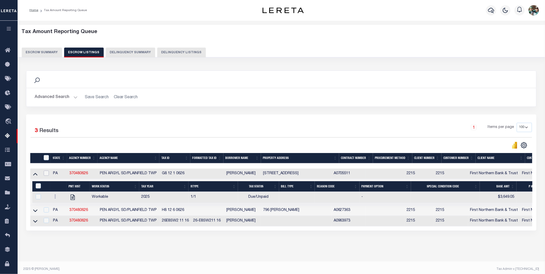
click at [46, 175] on input "checkbox" at bounding box center [46, 173] width 5 height 5
checkbox input "true"
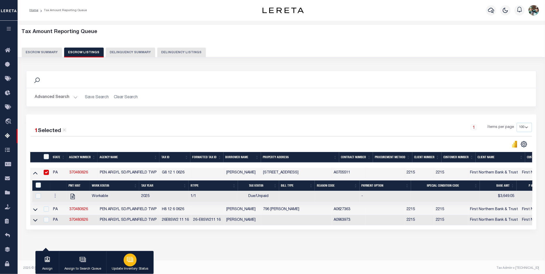
click at [130, 267] on p "Update Inventory Status" at bounding box center [130, 269] width 37 height 5
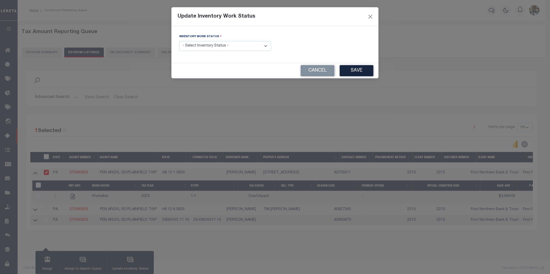
click at [204, 46] on select "- Select Inventory Status - Manual - Exception Pended - Awaiting Search Late Ad…" at bounding box center [225, 46] width 92 height 10
select select "4"
click at [179, 41] on select "- Select Inventory Status - Manual - Exception Pended - Awaiting Search Late Ad…" at bounding box center [225, 46] width 92 height 10
click at [364, 69] on button "Save" at bounding box center [356, 70] width 34 height 11
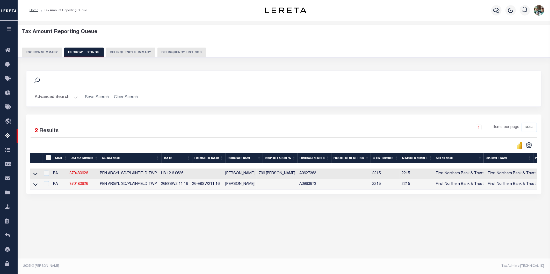
click at [32, 175] on link at bounding box center [35, 174] width 6 height 4
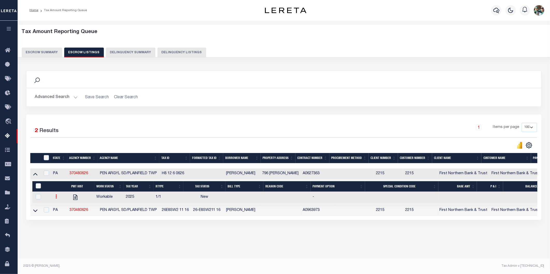
click at [58, 199] on link at bounding box center [57, 197] width 6 height 4
click at [64, 214] on img "" at bounding box center [62, 213] width 5 height 5
checkbox input "true"
select select
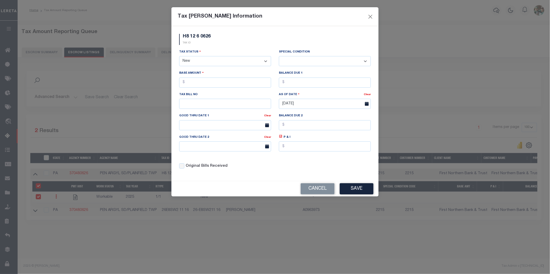
click at [191, 64] on select "- Select Status - Open Due/Unpaid Paid Incomplete No Tax Due Internal Refund Pr…" at bounding box center [225, 61] width 92 height 10
select select "DUE"
click at [179, 56] on select "- Select Status - Open Due/Unpaid Paid Incomplete No Tax Due Internal Refund Pr…" at bounding box center [225, 61] width 92 height 10
select select "0"
click at [190, 85] on input "text" at bounding box center [225, 83] width 92 height 10
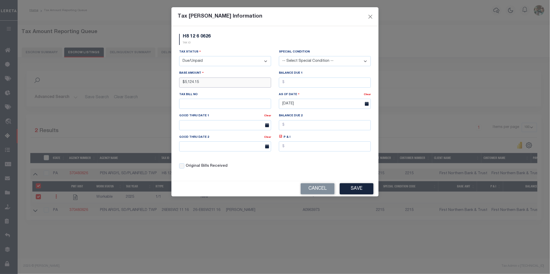
type input "$5,124.15"
click at [228, 108] on input "text" at bounding box center [225, 104] width 92 height 10
type input "477"
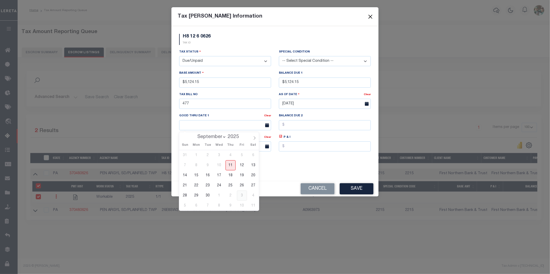
click at [239, 197] on span "3" at bounding box center [242, 196] width 10 height 10
type input "[DATE]"
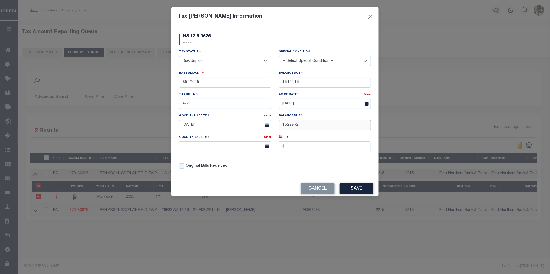
type input "$5,228.72"
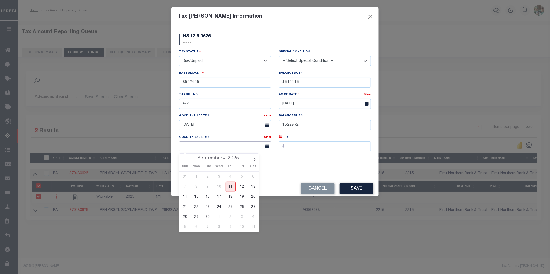
click at [198, 151] on input "text" at bounding box center [225, 147] width 92 height 10
click at [205, 146] on input "text" at bounding box center [225, 147] width 92 height 10
click at [255, 160] on icon at bounding box center [255, 159] width 2 height 3
select select "10"
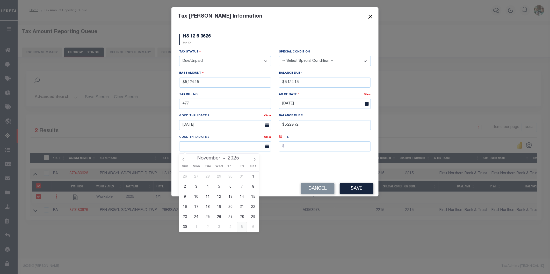
click at [240, 229] on span "5" at bounding box center [242, 227] width 10 height 10
type input "12/05/2025"
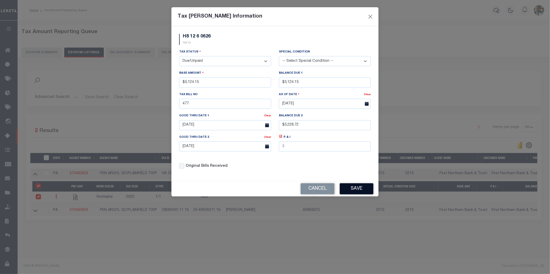
click at [358, 192] on button "Save" at bounding box center [356, 188] width 34 height 11
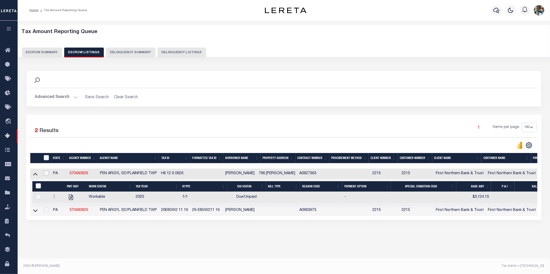
drag, startPoint x: 45, startPoint y: 174, endPoint x: 50, endPoint y: 179, distance: 8.1
click at [45, 174] on input "checkbox" at bounding box center [46, 173] width 5 height 5
checkbox input "true"
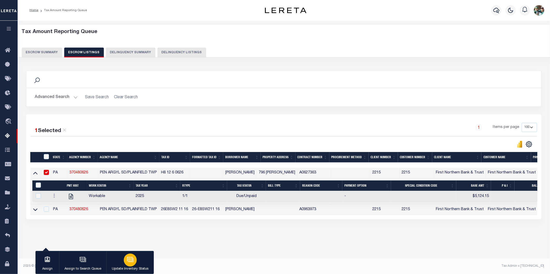
click at [141, 267] on p "Update Inventory Status" at bounding box center [130, 269] width 37 height 5
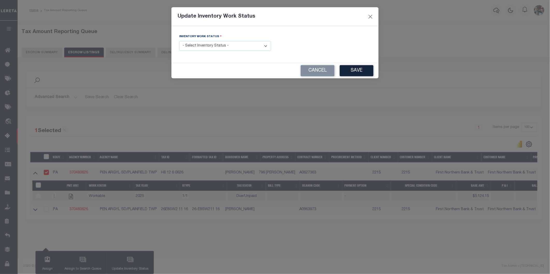
click at [203, 47] on select "- Select Inventory Status - Manual - Exception Pended - Awaiting Search Late Ad…" at bounding box center [225, 46] width 92 height 10
select select "4"
click at [179, 41] on select "- Select Inventory Status - Manual - Exception Pended - Awaiting Search Late Ad…" at bounding box center [225, 46] width 92 height 10
click at [350, 70] on button "Save" at bounding box center [356, 70] width 34 height 11
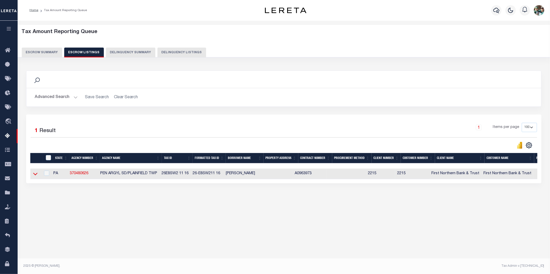
click at [35, 176] on icon at bounding box center [35, 173] width 4 height 5
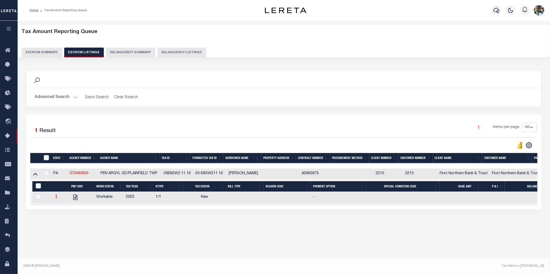
click at [56, 198] on icon at bounding box center [57, 197] width 2 height 4
click at [66, 215] on link "" at bounding box center [63, 214] width 18 height 9
checkbox input "true"
select select
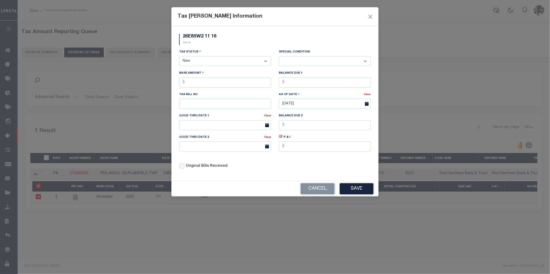
click at [202, 61] on select "- Select Status - Open Due/Unpaid Paid Incomplete No Tax Due Internal Refund Pr…" at bounding box center [225, 61] width 92 height 10
select select "PYD"
click at [179, 56] on select "- Select Status - Open Due/Unpaid Paid Incomplete No Tax Due Internal Refund Pr…" at bounding box center [225, 61] width 92 height 10
select select "0"
click at [201, 86] on input "text" at bounding box center [225, 83] width 92 height 10
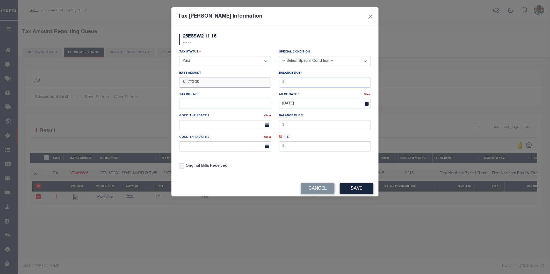
type input "$1,723.08"
click at [369, 190] on button "Save" at bounding box center [356, 188] width 34 height 11
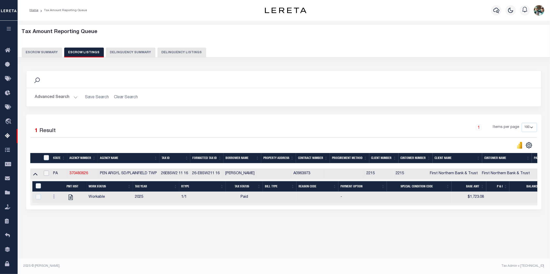
click at [46, 175] on input "checkbox" at bounding box center [46, 173] width 5 height 5
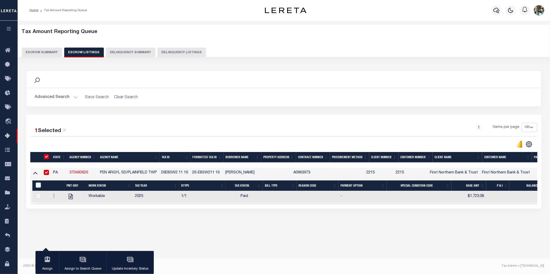
click at [131, 267] on p "Update Inventory Status" at bounding box center [130, 269] width 37 height 5
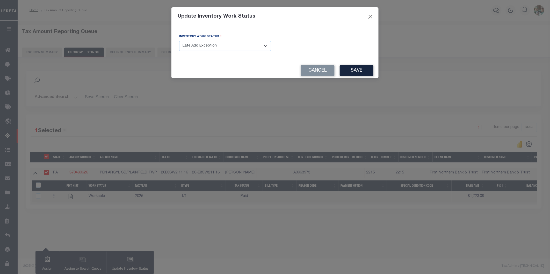
click at [221, 42] on select "- Select Inventory Status - Manual - Exception Pended - Awaiting Search Late Ad…" at bounding box center [225, 46] width 92 height 10
click at [179, 41] on select "- Select Inventory Status - Manual - Exception Pended - Awaiting Search Late Ad…" at bounding box center [225, 46] width 92 height 10
click at [346, 71] on button "Save" at bounding box center [356, 70] width 34 height 11
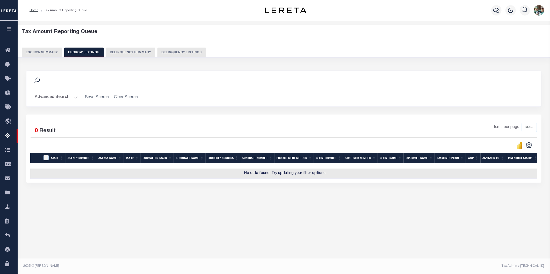
click at [69, 97] on button "Advanced Search" at bounding box center [56, 97] width 43 height 10
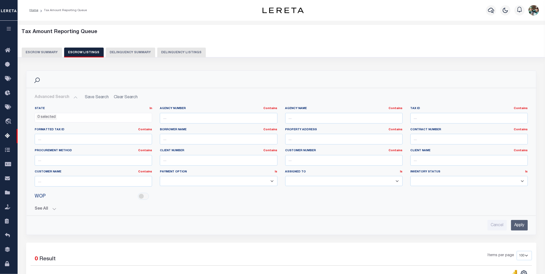
click at [42, 50] on button "Escrow Summary" at bounding box center [42, 53] width 40 height 10
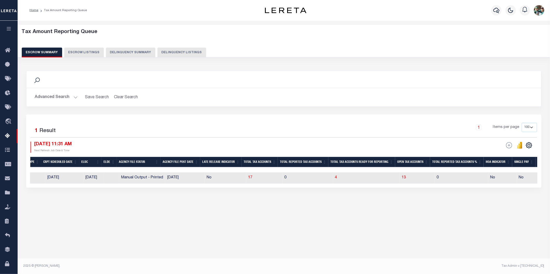
click at [69, 94] on button "Advanced Search" at bounding box center [56, 97] width 43 height 10
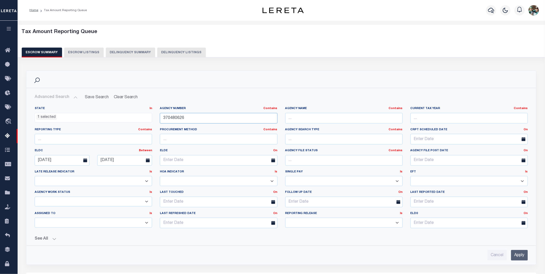
drag, startPoint x: 201, startPoint y: 120, endPoint x: 155, endPoint y: 118, distance: 46.1
click at [155, 118] on div "State In In AK AL AR AZ CA CO CT DC DE FL GA GU HI IA ID IL IN KS KY LA MA MD M…" at bounding box center [281, 170] width 501 height 126
click at [499, 257] on input "Cancel" at bounding box center [497, 255] width 19 height 11
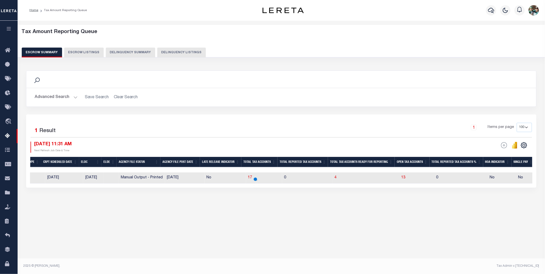
scroll to position [189, 0]
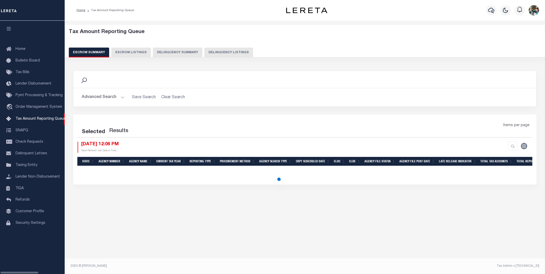
select select
select select "100"
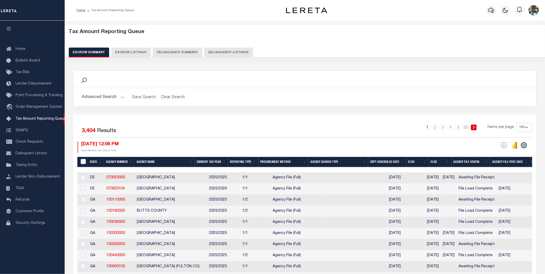
click at [120, 97] on button "Advanced Search" at bounding box center [103, 97] width 43 height 10
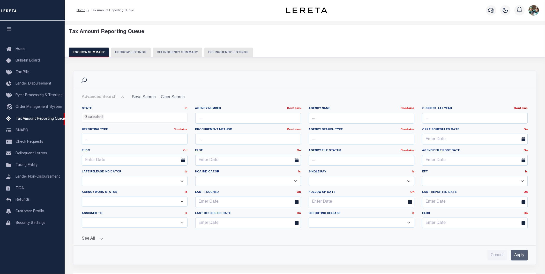
click at [167, 117] on ul "0 selected" at bounding box center [134, 116] width 105 height 7
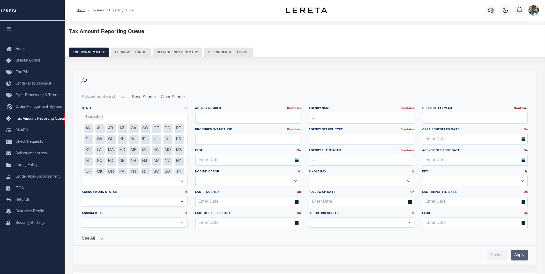
click at [127, 172] on li "PA" at bounding box center [122, 172] width 9 height 9
select select "PA"
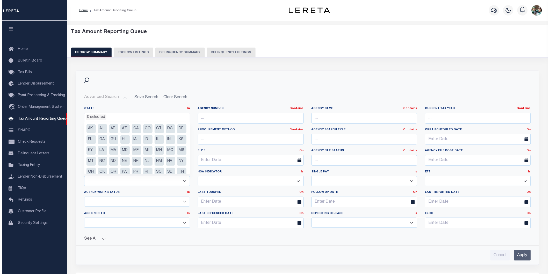
scroll to position [189, 0]
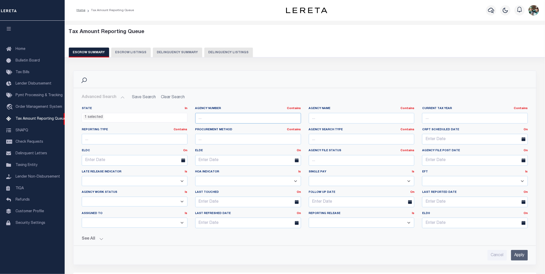
click at [221, 119] on input "text" at bounding box center [248, 118] width 106 height 11
click at [223, 117] on input "text" at bounding box center [248, 118] width 106 height 11
click at [254, 120] on input "37" at bounding box center [248, 118] width 106 height 11
type input "370480638"
click at [523, 257] on input "Apply" at bounding box center [519, 255] width 17 height 11
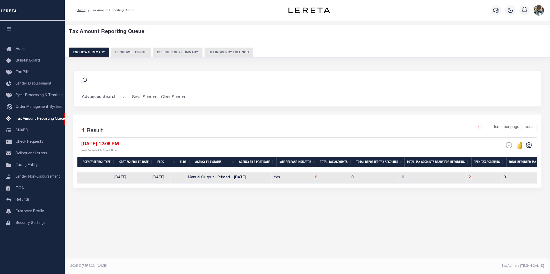
scroll to position [0, 225]
click at [468, 179] on span "2" at bounding box center [469, 178] width 2 height 4
select select "100"
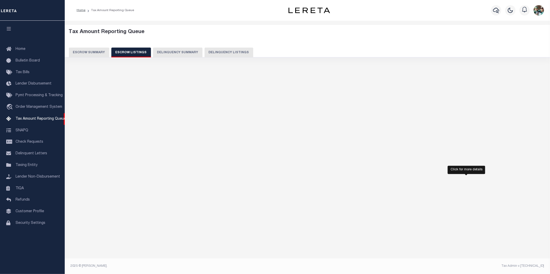
select select "100"
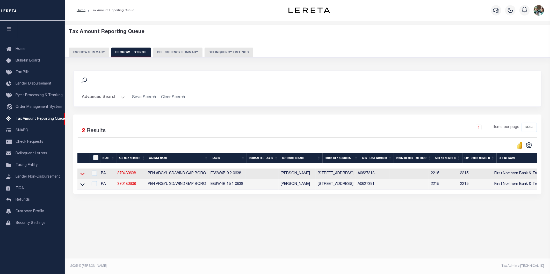
click at [81, 175] on icon at bounding box center [82, 174] width 4 height 3
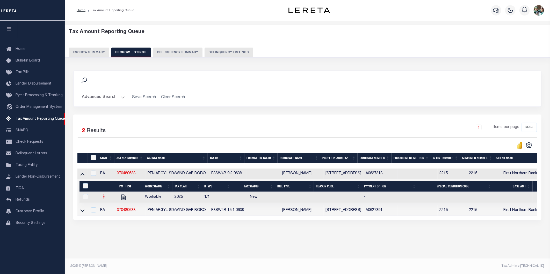
click at [105, 198] on link at bounding box center [104, 197] width 6 height 4
click at [111, 216] on img "" at bounding box center [110, 213] width 5 height 5
checkbox input "true"
select select "NW2"
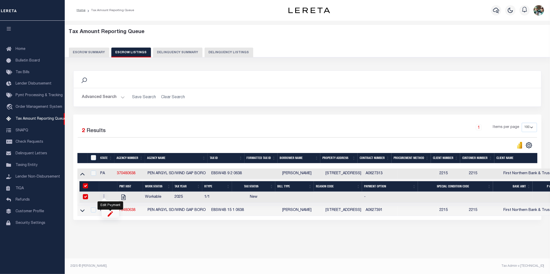
select select
type input "[DATE]"
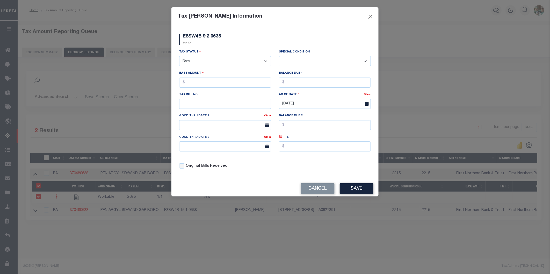
click at [209, 62] on select "- Select Status - Open Due/Unpaid Paid Incomplete No Tax Due Internal Refund Pr…" at bounding box center [225, 61] width 92 height 10
select select "DUE"
click at [179, 56] on select "- Select Status - Open Due/Unpaid Paid Incomplete No Tax Due Internal Refund Pr…" at bounding box center [225, 61] width 92 height 10
select select "0"
click at [219, 86] on input "text" at bounding box center [225, 83] width 92 height 10
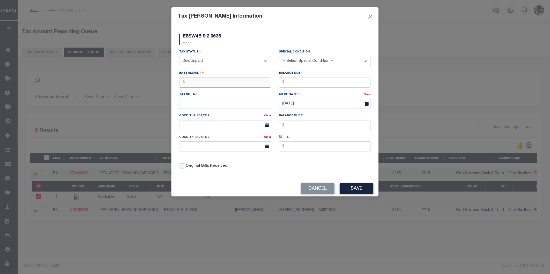
click at [184, 83] on input "text" at bounding box center [225, 83] width 92 height 10
type input "$2,276.66"
type input "838"
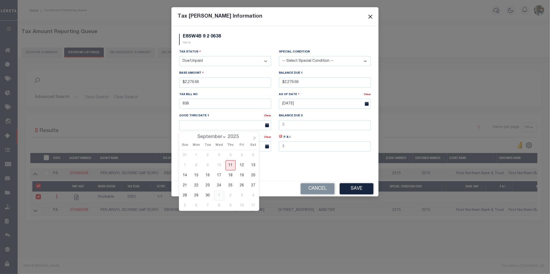
click at [219, 194] on span "1" at bounding box center [219, 196] width 10 height 10
type input "[DATE]"
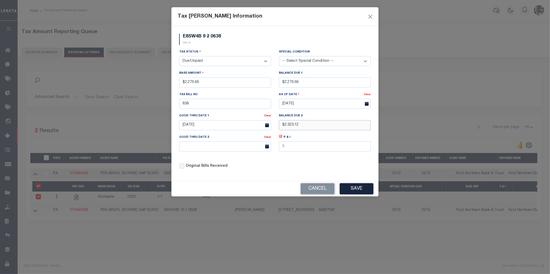
type input "$2,323.12"
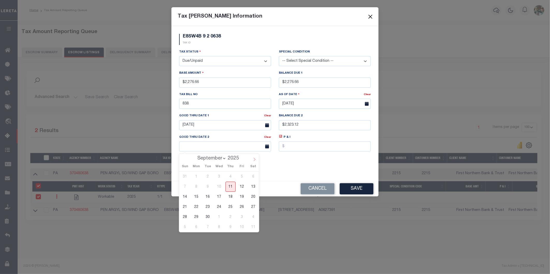
click at [253, 160] on icon at bounding box center [255, 160] width 4 height 4
select select "10"
click at [217, 227] on span "3" at bounding box center [219, 227] width 10 height 10
type input "[DATE]"
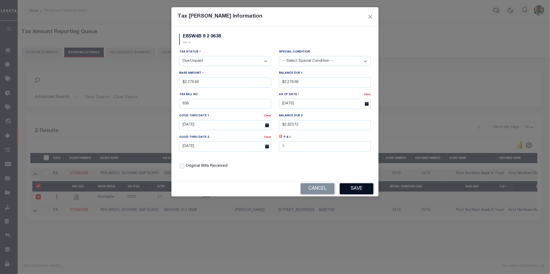
click at [364, 189] on button "Save" at bounding box center [356, 188] width 34 height 11
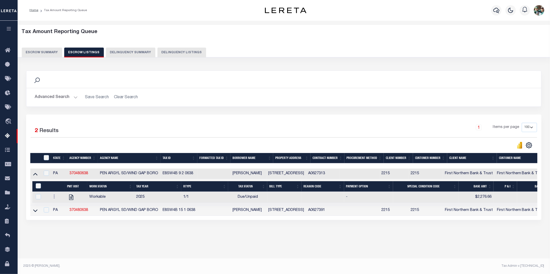
drag, startPoint x: 34, startPoint y: 174, endPoint x: 38, endPoint y: 190, distance: 16.3
click at [34, 174] on icon at bounding box center [35, 173] width 4 height 5
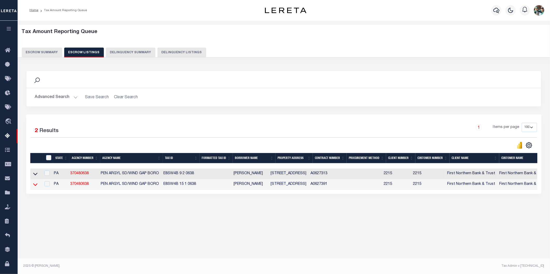
click at [33, 186] on icon at bounding box center [35, 184] width 4 height 5
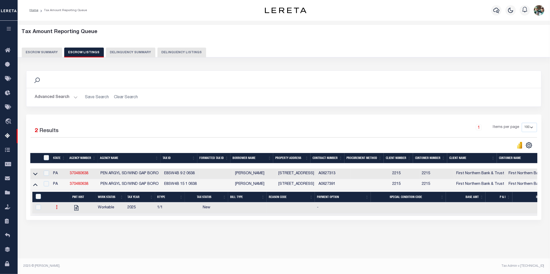
click at [56, 209] on icon at bounding box center [57, 207] width 2 height 4
click at [66, 228] on link "" at bounding box center [63, 224] width 18 height 9
checkbox input "true"
select select
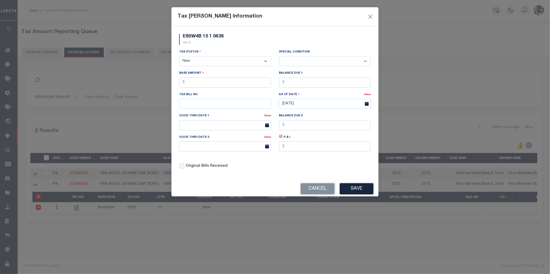
drag, startPoint x: 201, startPoint y: 62, endPoint x: 200, endPoint y: 65, distance: 3.0
click at [201, 62] on select "- Select Status - Open Due/Unpaid Paid Incomplete No Tax Due Internal Refund Pr…" at bounding box center [225, 61] width 92 height 10
select select "DUE"
click at [179, 56] on select "- Select Status - Open Due/Unpaid Paid Incomplete No Tax Due Internal Refund Pr…" at bounding box center [225, 61] width 92 height 10
select select "0"
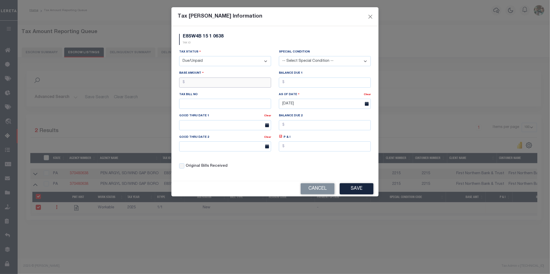
click at [204, 86] on input "text" at bounding box center [225, 83] width 92 height 10
type input "$3,178.41"
type input "260"
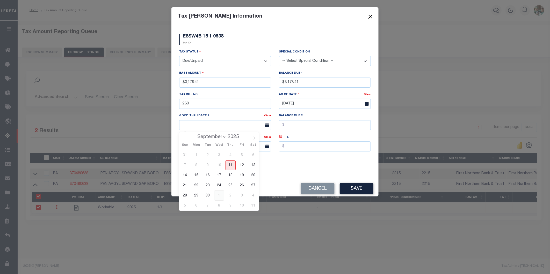
click at [219, 196] on span "1" at bounding box center [219, 196] width 10 height 10
type input "[DATE]"
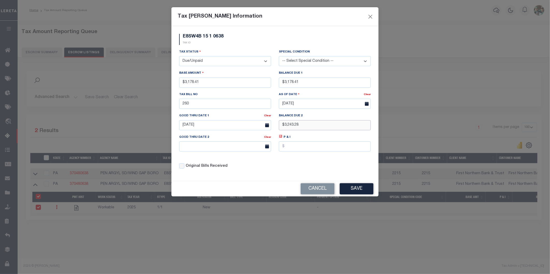
type input "$3,243.28"
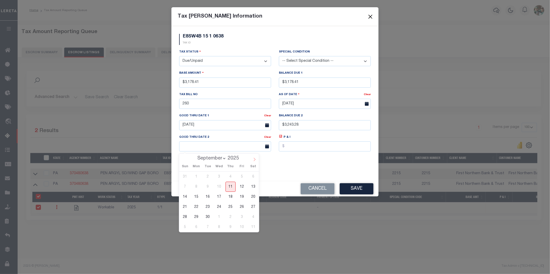
click at [254, 158] on icon at bounding box center [255, 160] width 4 height 4
click at [254, 159] on icon at bounding box center [255, 160] width 4 height 4
select select "10"
click at [217, 229] on span "3" at bounding box center [219, 227] width 10 height 10
type input "[DATE]"
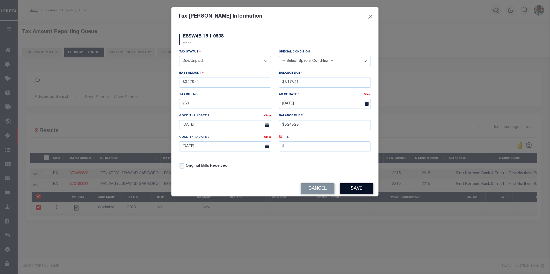
click at [349, 190] on button "Save" at bounding box center [356, 188] width 34 height 11
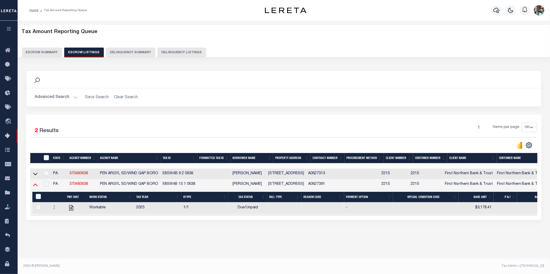
click at [34, 184] on icon at bounding box center [35, 184] width 4 height 5
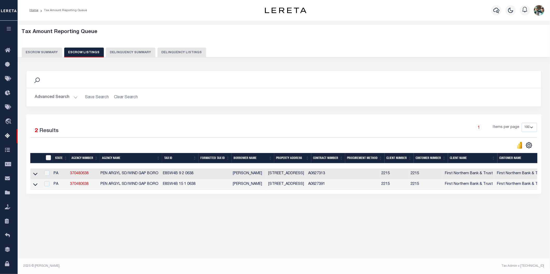
click at [49, 156] on input "ID" at bounding box center [48, 157] width 5 height 5
checkbox input "true"
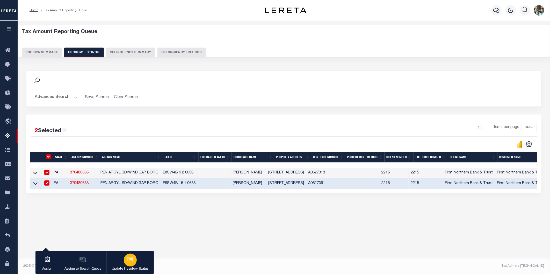
click at [132, 262] on icon "button" at bounding box center [130, 260] width 5 height 4
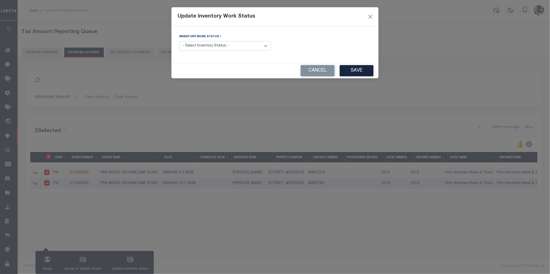
click at [220, 41] on div "Inventory Work Status - Select Inventory Status - Manual - Exception Pended - A…" at bounding box center [225, 42] width 92 height 17
click at [213, 48] on select "- Select Inventory Status - Manual - Exception Pended - Awaiting Search Late Ad…" at bounding box center [225, 46] width 92 height 10
select select "4"
click at [179, 41] on select "- Select Inventory Status - Manual - Exception Pended - Awaiting Search Late Ad…" at bounding box center [225, 46] width 92 height 10
click at [362, 68] on button "Save" at bounding box center [356, 70] width 34 height 11
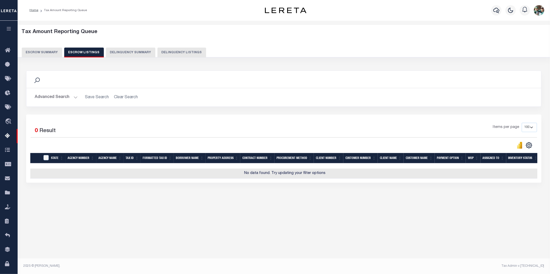
click at [42, 54] on button "Escrow Summary" at bounding box center [42, 53] width 40 height 10
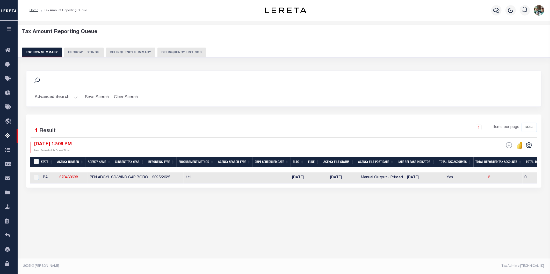
click at [73, 99] on button "Advanced Search" at bounding box center [56, 97] width 43 height 10
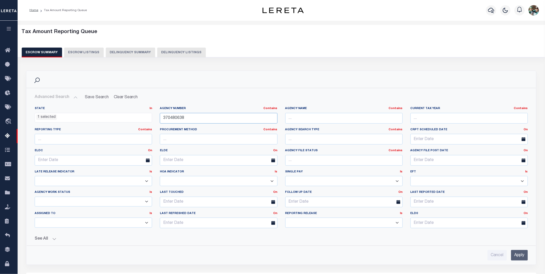
drag, startPoint x: 188, startPoint y: 120, endPoint x: 159, endPoint y: 118, distance: 29.0
click at [159, 118] on div "Agency Number Contains Contains Is 370480638" at bounding box center [218, 117] width 125 height 21
type input "370480609"
click at [525, 251] on input "Apply" at bounding box center [519, 255] width 17 height 11
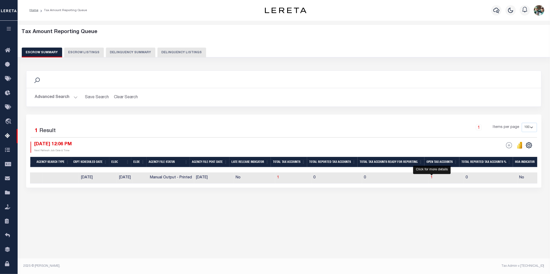
drag, startPoint x: 431, startPoint y: 179, endPoint x: 434, endPoint y: 195, distance: 16.0
click at [431, 179] on span "1" at bounding box center [432, 178] width 2 height 4
select select "100"
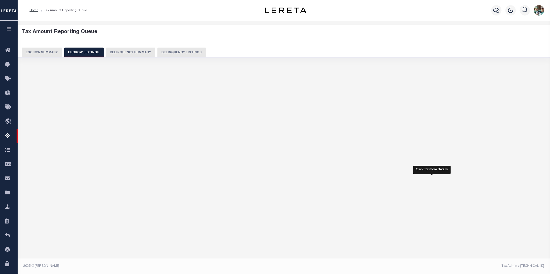
select select "100"
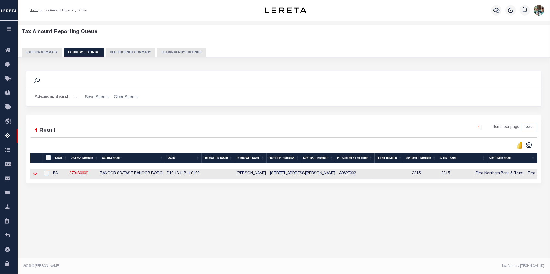
click at [35, 174] on icon at bounding box center [35, 173] width 4 height 5
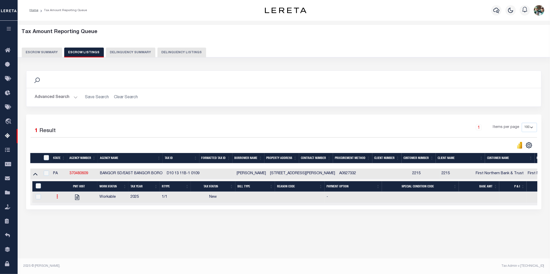
click at [54, 198] on link at bounding box center [57, 197] width 6 height 4
click at [65, 217] on img "" at bounding box center [63, 213] width 5 height 5
checkbox input "true"
select select
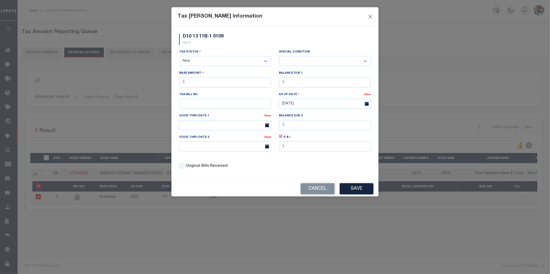
drag, startPoint x: 212, startPoint y: 58, endPoint x: 210, endPoint y: 62, distance: 3.7
click at [212, 58] on select "- Select Status - Open Due/Unpaid Paid Incomplete No Tax Due Internal Refund Pr…" at bounding box center [225, 61] width 92 height 10
select select "DUE"
click at [179, 56] on select "- Select Status - Open Due/Unpaid Paid Incomplete No Tax Due Internal Refund Pr…" at bounding box center [225, 61] width 92 height 10
select select "0"
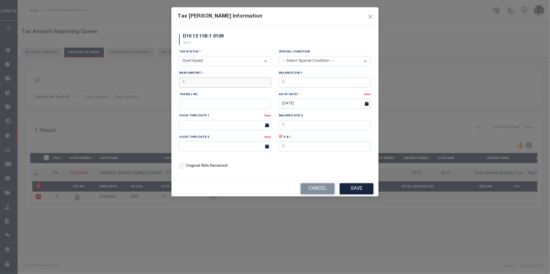
click at [209, 82] on input "text" at bounding box center [225, 83] width 92 height 10
click at [211, 86] on input "text" at bounding box center [225, 83] width 92 height 10
type input "$3,673.26"
type input "$3,763.26"
type input "284"
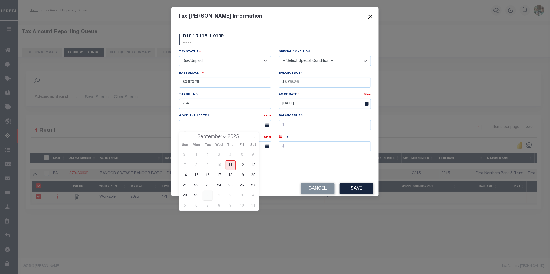
click at [209, 196] on span "30" at bounding box center [208, 196] width 10 height 10
type input "[DATE]"
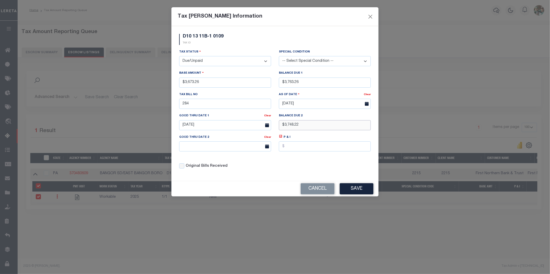
type input "$3,748.22"
click at [219, 146] on input "text" at bounding box center [225, 147] width 92 height 10
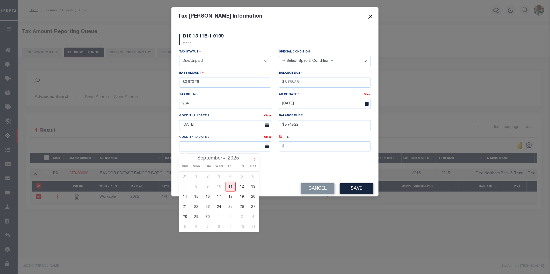
click at [254, 160] on icon at bounding box center [255, 160] width 4 height 4
select select "10"
click at [244, 218] on span "28" at bounding box center [242, 217] width 10 height 10
type input "[DATE]"
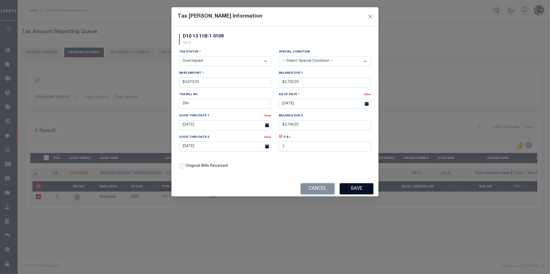
click at [351, 191] on button "Save" at bounding box center [356, 188] width 34 height 11
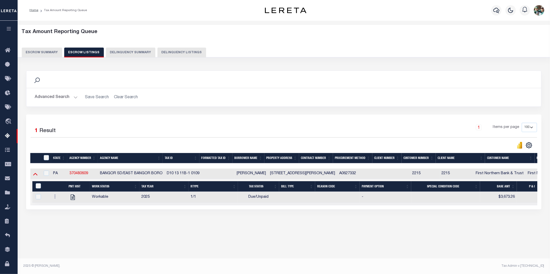
click at [37, 175] on icon at bounding box center [35, 173] width 4 height 5
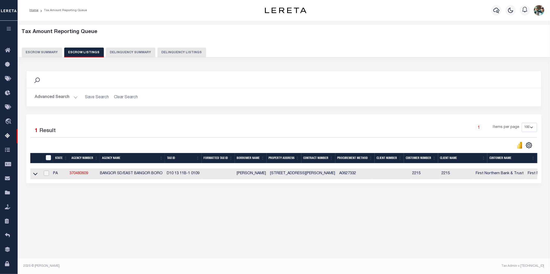
click at [46, 174] on input "checkbox" at bounding box center [46, 173] width 5 height 5
checkbox input "true"
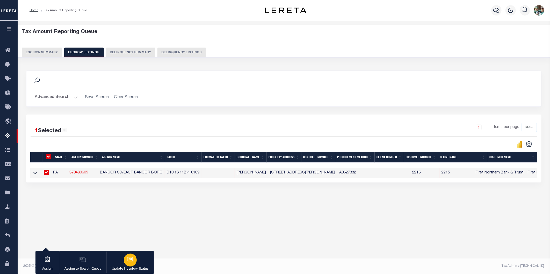
click at [129, 255] on div "button" at bounding box center [130, 260] width 13 height 13
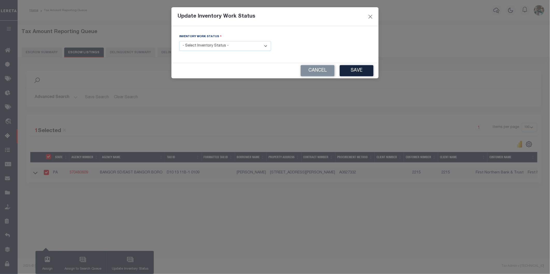
click at [220, 46] on select "- Select Inventory Status - Manual - Exception Pended - Awaiting Search Late Ad…" at bounding box center [225, 46] width 92 height 10
select select "4"
click at [179, 41] on select "- Select Inventory Status - Manual - Exception Pended - Awaiting Search Late Ad…" at bounding box center [225, 46] width 92 height 10
click at [353, 71] on button "Save" at bounding box center [356, 70] width 34 height 11
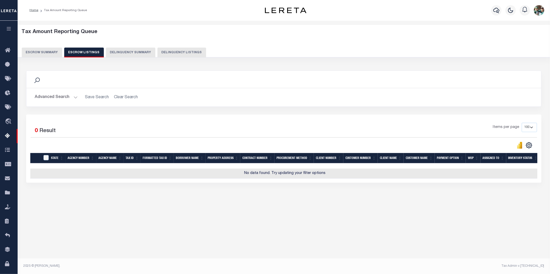
click at [64, 97] on button "Advanced Search" at bounding box center [56, 97] width 43 height 10
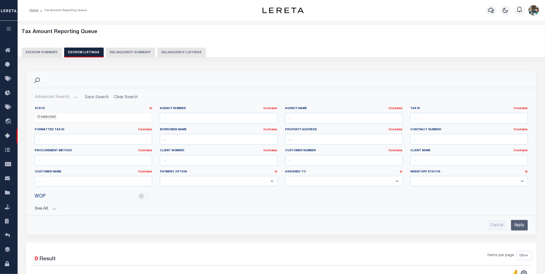
click at [48, 49] on button "Escrow Summary" at bounding box center [42, 53] width 40 height 10
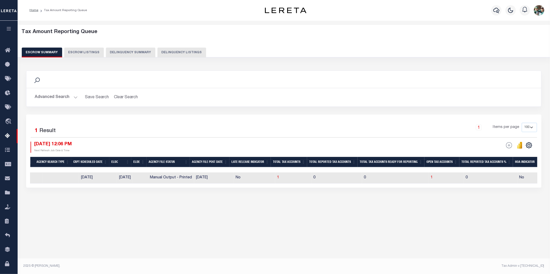
click at [68, 99] on button "Advanced Search" at bounding box center [56, 97] width 43 height 10
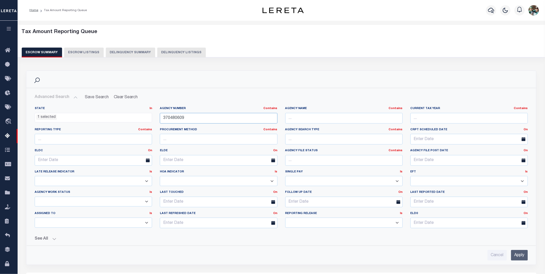
drag, startPoint x: 190, startPoint y: 119, endPoint x: 158, endPoint y: 118, distance: 31.3
click at [158, 118] on div "Agency Number Contains Contains Is 370480609" at bounding box center [218, 117] width 125 height 21
click at [190, 118] on input "370480609" at bounding box center [218, 118] width 117 height 11
type input "370110602"
click at [521, 252] on input "Apply" at bounding box center [519, 255] width 17 height 11
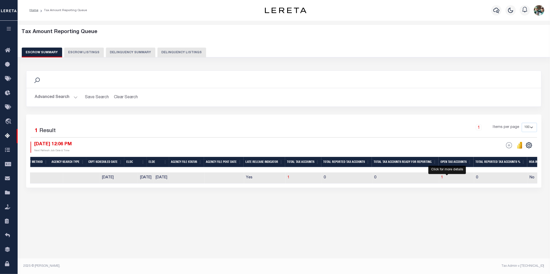
drag, startPoint x: 447, startPoint y: 179, endPoint x: 450, endPoint y: 190, distance: 11.6
click at [443, 179] on span "1" at bounding box center [442, 178] width 2 height 4
select select "100"
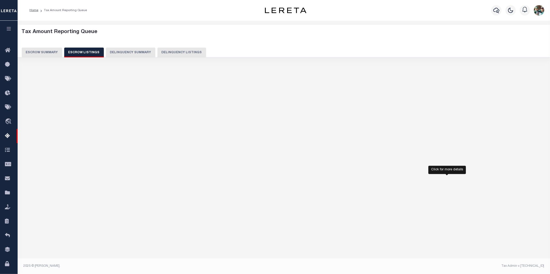
select select "100"
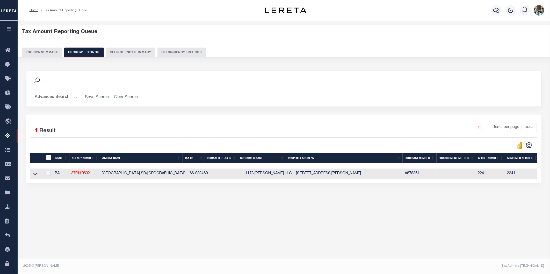
click at [38, 174] on link at bounding box center [35, 174] width 6 height 4
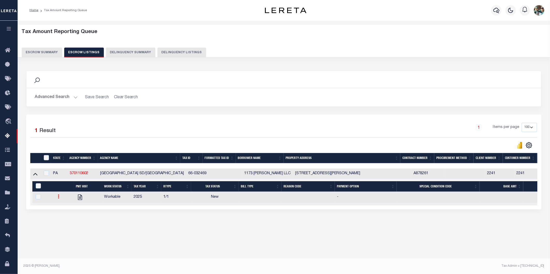
click at [58, 197] on icon at bounding box center [59, 197] width 2 height 4
click at [66, 214] on img "" at bounding box center [64, 213] width 5 height 5
checkbox input "true"
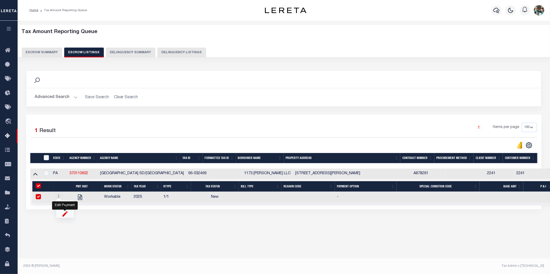
select select
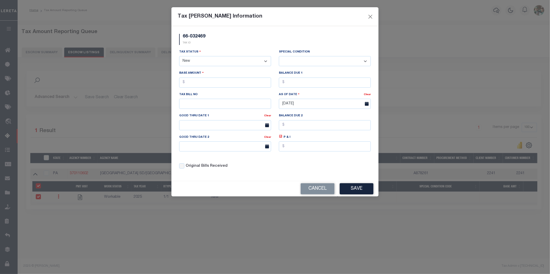
drag, startPoint x: 232, startPoint y: 61, endPoint x: 229, endPoint y: 66, distance: 6.0
click at [232, 61] on select "- Select Status - Open Due/Unpaid Paid Incomplete No Tax Due Internal Refund Pr…" at bounding box center [225, 61] width 92 height 10
select select "DUE"
click at [179, 56] on select "- Select Status - Open Due/Unpaid Paid Incomplete No Tax Due Internal Refund Pr…" at bounding box center [225, 61] width 92 height 10
select select "0"
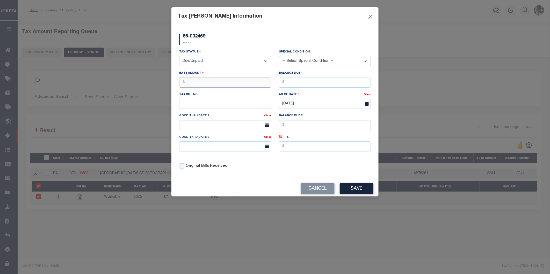
click at [232, 80] on input "text" at bounding box center [225, 83] width 92 height 10
type input "$1,912.67"
click at [230, 106] on input "text" at bounding box center [225, 104] width 92 height 10
type input "2294"
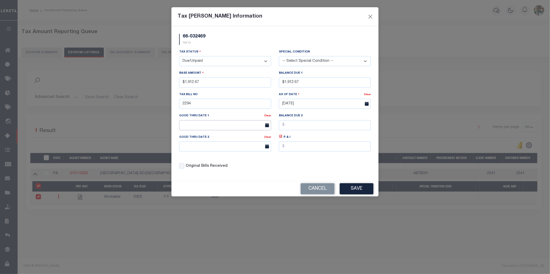
click at [227, 128] on input "text" at bounding box center [225, 125] width 92 height 10
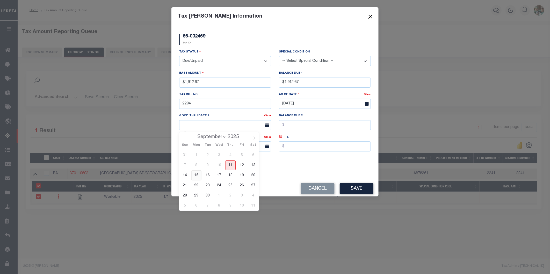
click at [197, 177] on span "15" at bounding box center [196, 176] width 10 height 10
type input "[DATE]"
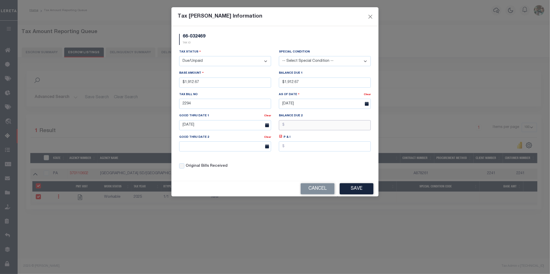
click at [305, 126] on input "text" at bounding box center [325, 125] width 92 height 10
type input "$1,951.70"
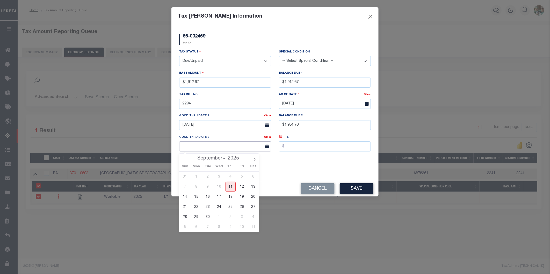
click at [232, 147] on input "text" at bounding box center [225, 147] width 92 height 10
click at [256, 160] on icon at bounding box center [255, 160] width 4 height 4
select select "10"
click at [208, 207] on span "18" at bounding box center [208, 207] width 10 height 10
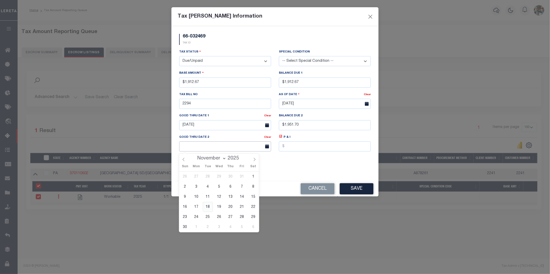
type input "[DATE]"
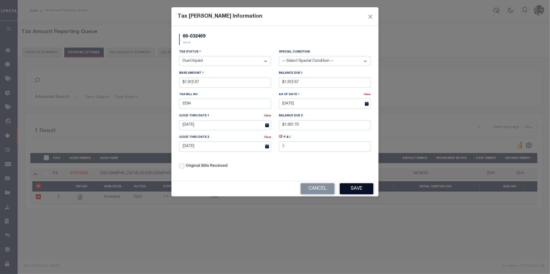
click at [352, 191] on button "Save" at bounding box center [356, 188] width 34 height 11
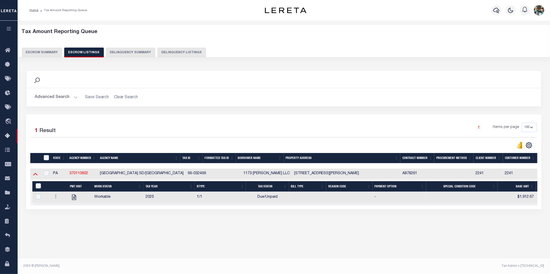
click at [34, 177] on icon at bounding box center [35, 173] width 4 height 5
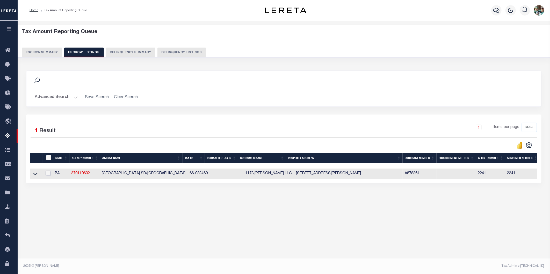
click at [50, 175] on input "checkbox" at bounding box center [48, 173] width 5 height 5
checkbox input "true"
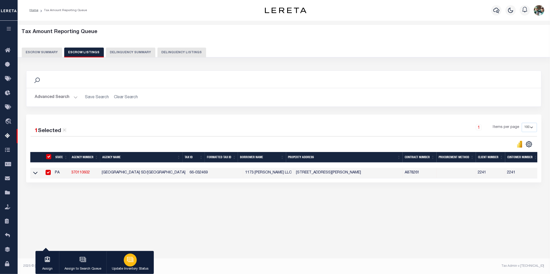
click at [125, 265] on button "Update Inventory Status" at bounding box center [129, 262] width 47 height 23
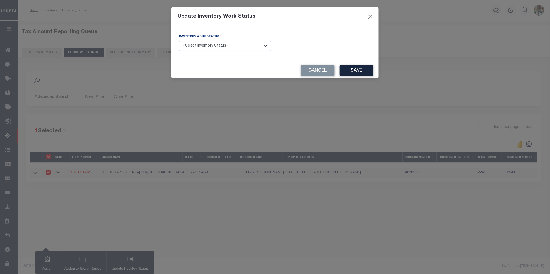
drag, startPoint x: 207, startPoint y: 47, endPoint x: 206, endPoint y: 52, distance: 4.6
click at [207, 47] on select "- Select Inventory Status - Manual - Exception Pended - Awaiting Search Late Ad…" at bounding box center [225, 46] width 92 height 10
select select "4"
click at [179, 41] on select "- Select Inventory Status - Manual - Exception Pended - Awaiting Search Late Ad…" at bounding box center [225, 46] width 92 height 10
click at [356, 72] on button "Save" at bounding box center [356, 70] width 34 height 11
